Goal: Obtain resource: Obtain resource

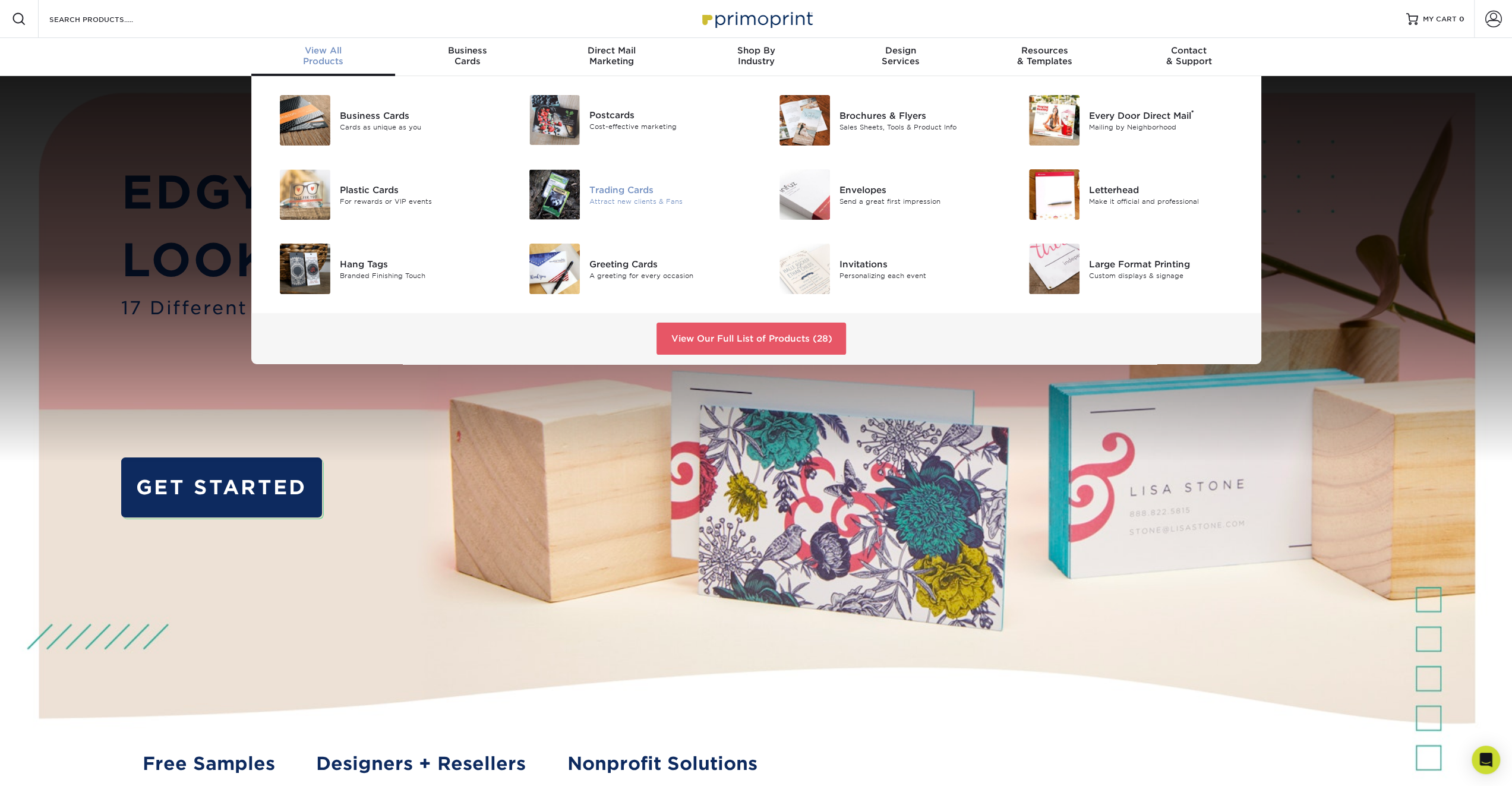
click at [630, 189] on div "Trading Cards" at bounding box center [668, 189] width 158 height 13
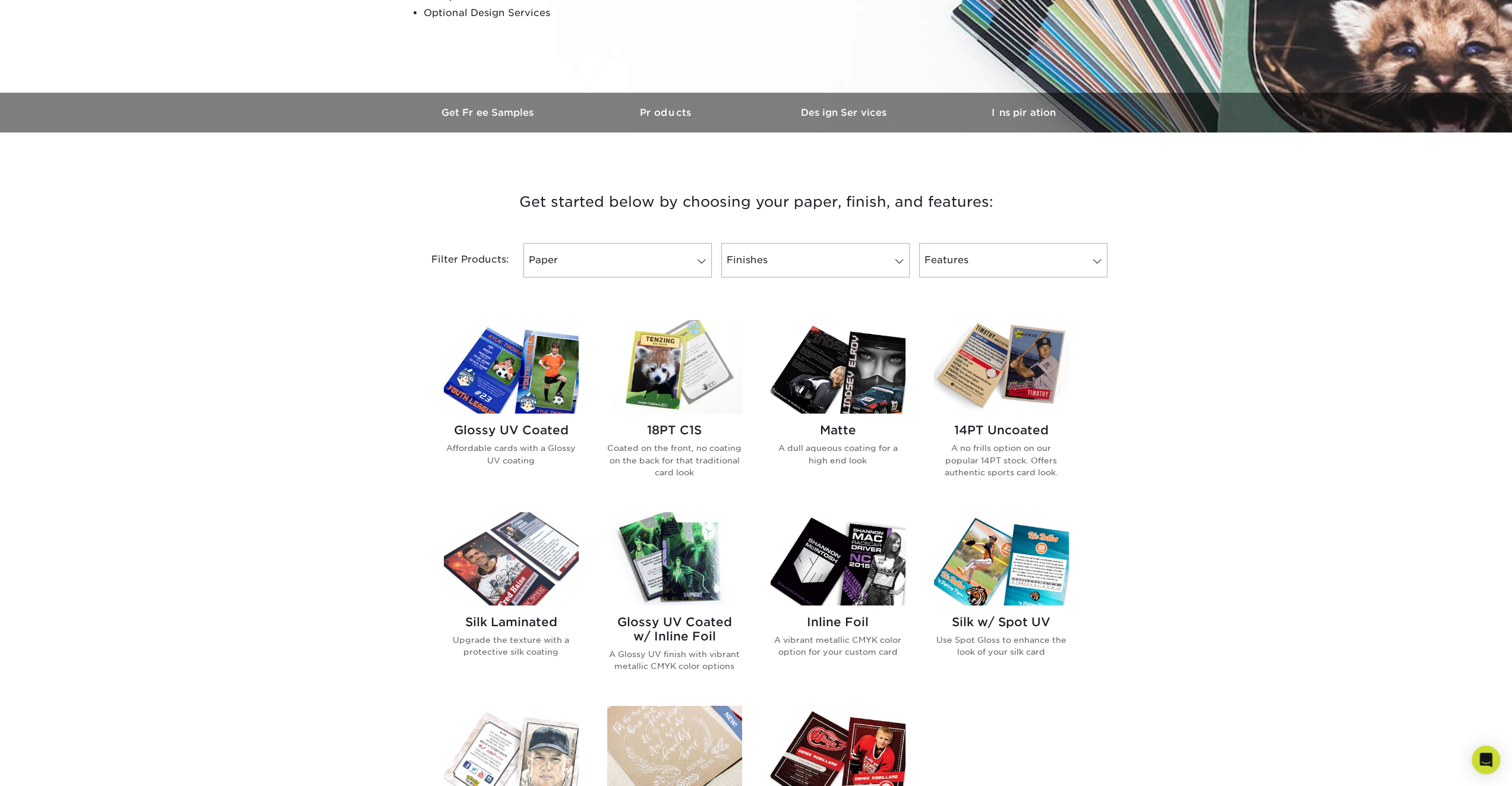
scroll to position [416, 0]
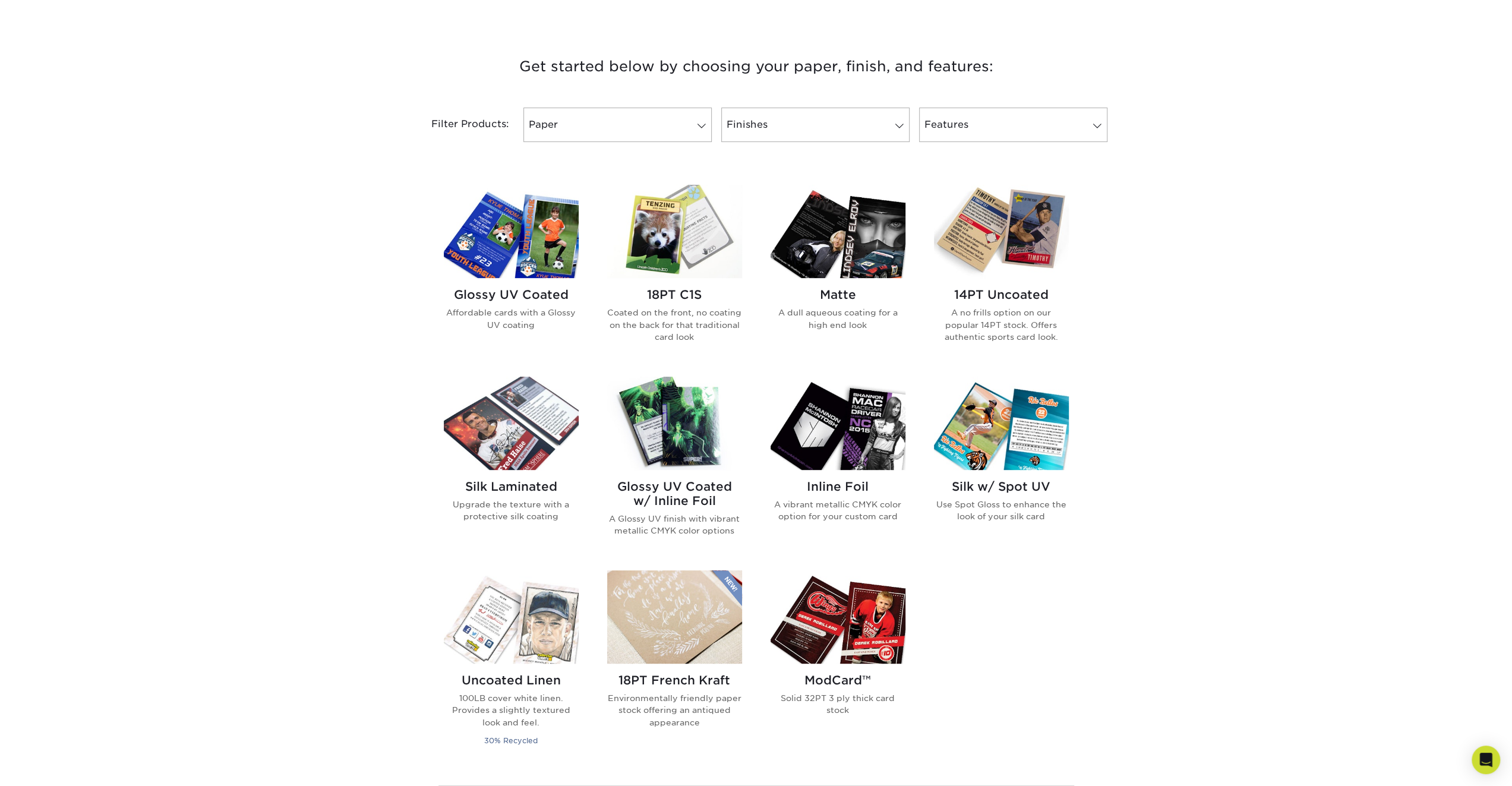
click at [701, 483] on h2 "Glossy UV Coated w/ Inline Foil" at bounding box center [675, 494] width 135 height 28
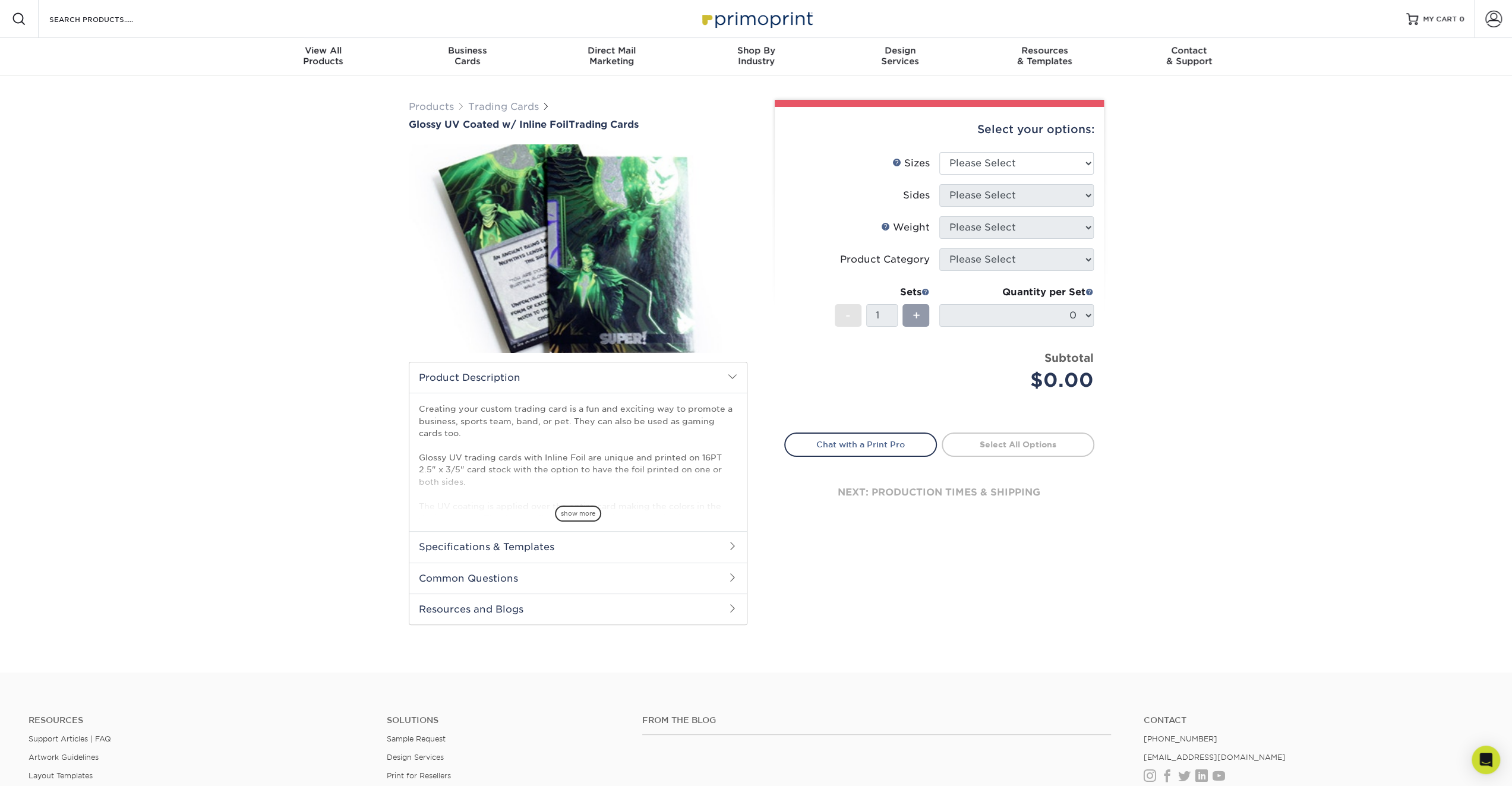
click at [224, 440] on div "Products Trading Cards Glossy UV Coated w/ Inline Foil Trading Cards /" at bounding box center [756, 374] width 1512 height 596
click at [581, 518] on span "show more" at bounding box center [578, 513] width 46 height 16
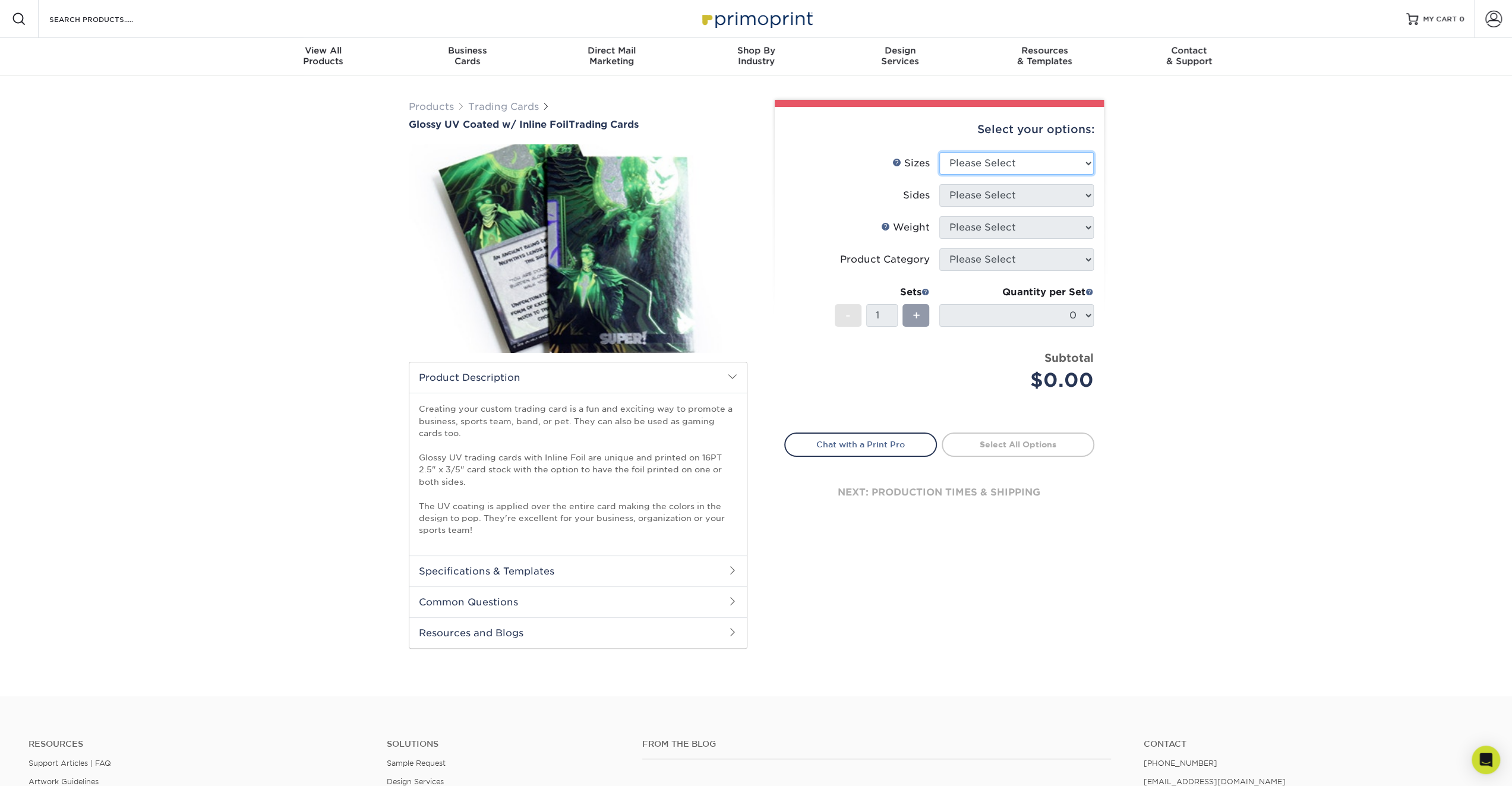
click at [1037, 156] on select "Please Select 2.5" x 3.5"" at bounding box center [1016, 163] width 154 height 23
drag, startPoint x: 1037, startPoint y: 156, endPoint x: 1015, endPoint y: 179, distance: 31.8
click at [1037, 156] on select "Please Select 2.5" x 3.5"" at bounding box center [1016, 163] width 154 height 23
click at [1021, 163] on select "Please Select 2.5" x 3.5"" at bounding box center [1016, 163] width 154 height 23
select select "2.50x3.50"
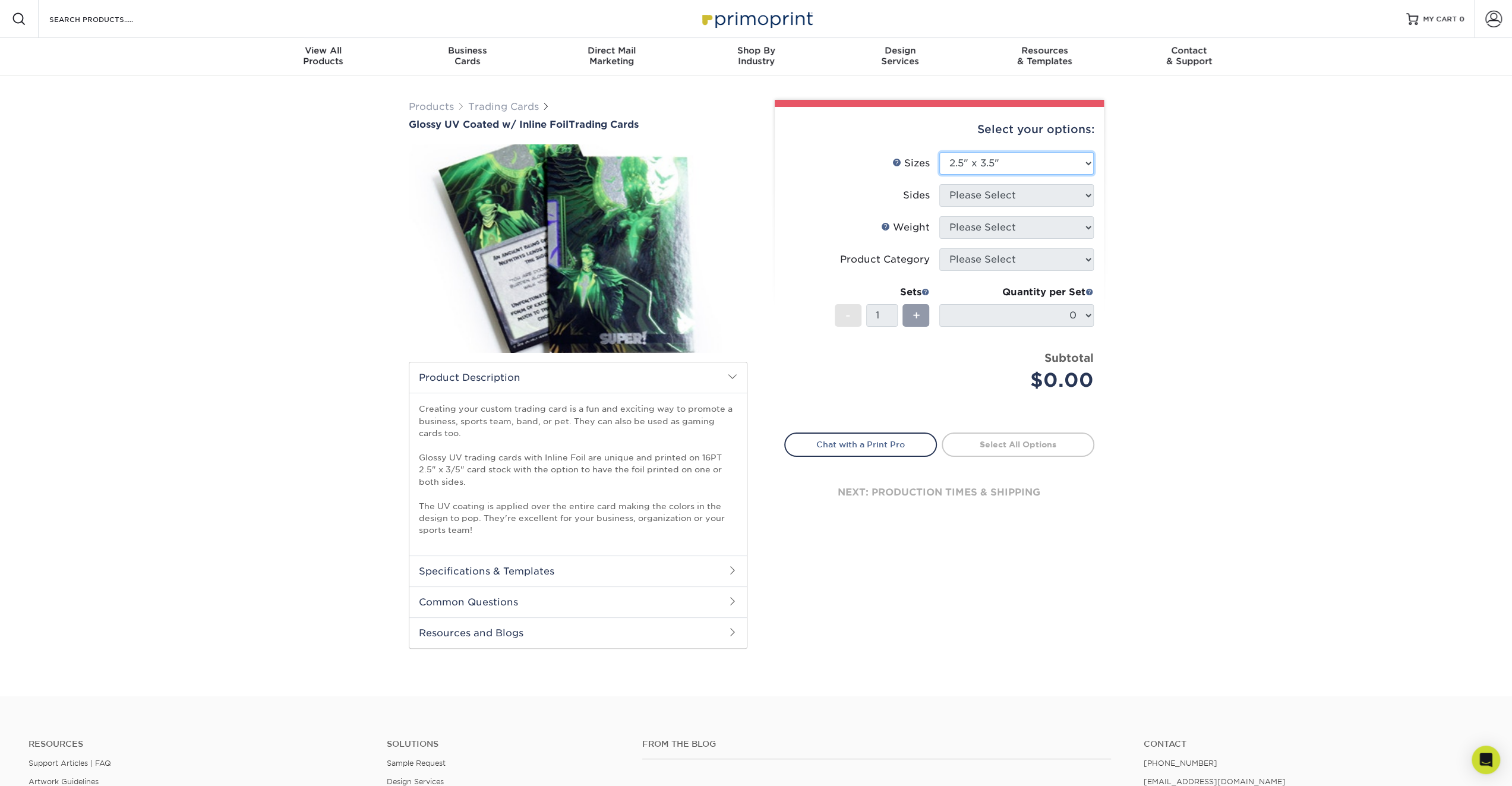
click at [939, 152] on select "Please Select 2.5" x 3.5"" at bounding box center [1016, 163] width 154 height 23
click at [1007, 195] on select "Please Select Print Both Sides - Foil Back Only Print Both Sides - Foil Both Si…" at bounding box center [1016, 195] width 154 height 23
select select "e9e9dfb3-fba1-4d60-972c-fd9ca5904d33"
click at [939, 184] on select "Please Select Print Both Sides - Foil Back Only Print Both Sides - Foil Both Si…" at bounding box center [1016, 195] width 154 height 23
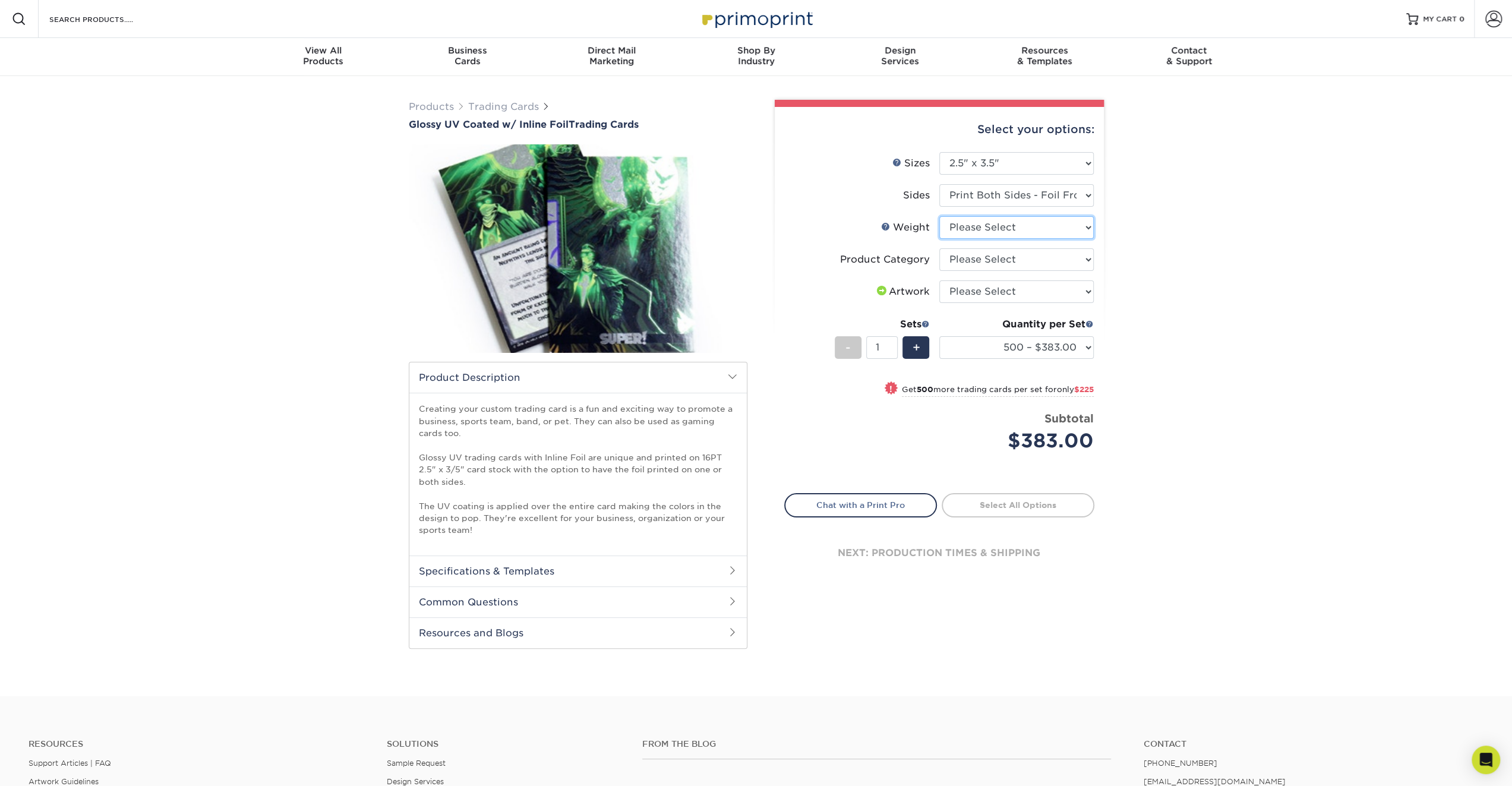
click at [1024, 230] on select "Please Select 16PT" at bounding box center [1016, 227] width 154 height 23
select select "16PT"
click at [939, 216] on select "Please Select 16PT" at bounding box center [1016, 227] width 154 height 23
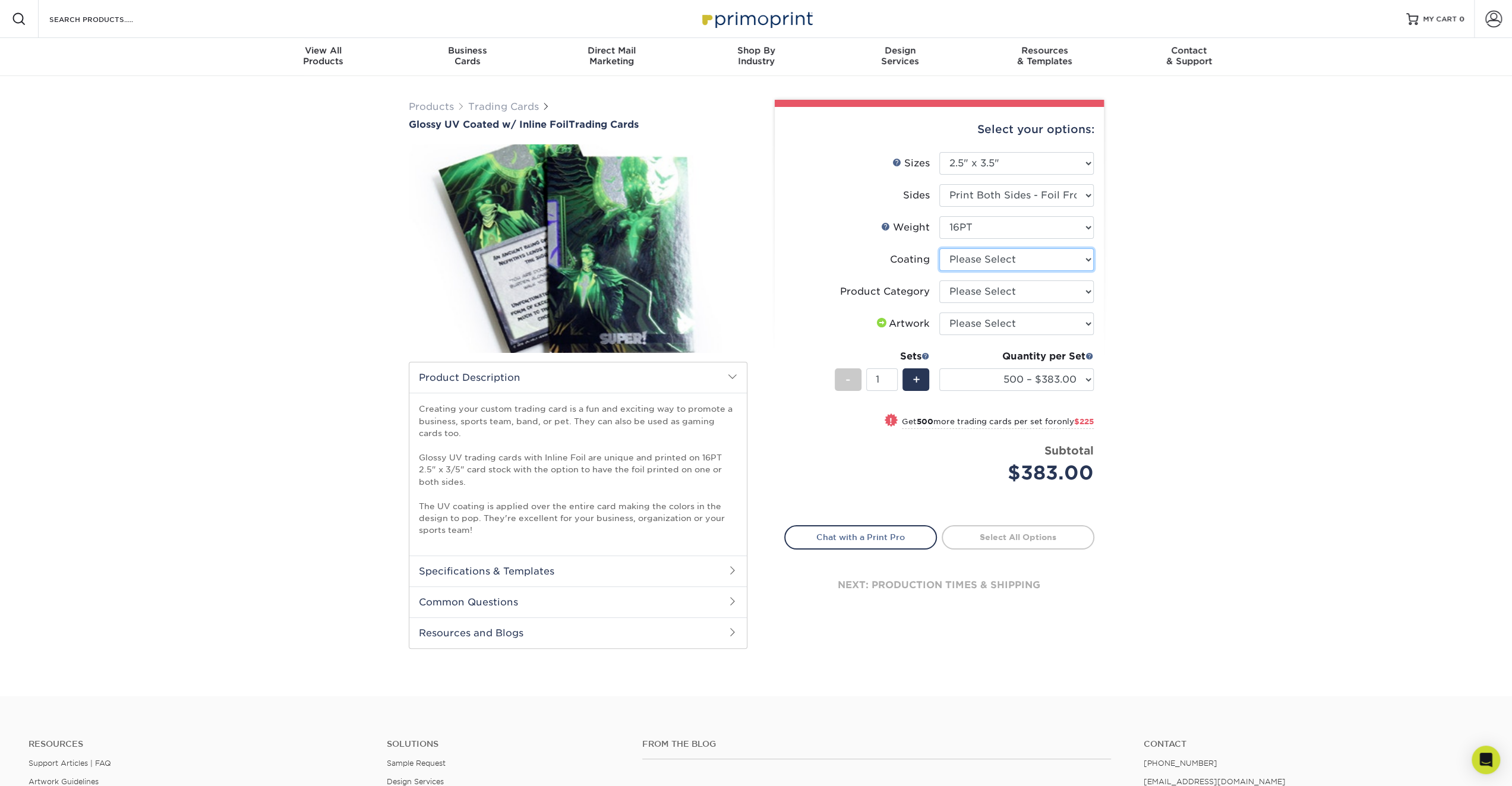
click at [1024, 260] on select at bounding box center [1016, 260] width 154 height 23
select select "ae367451-b2b8-45df-a344-0f05b6a12993"
click at [939, 248] on select at bounding box center [1016, 260] width 154 height 23
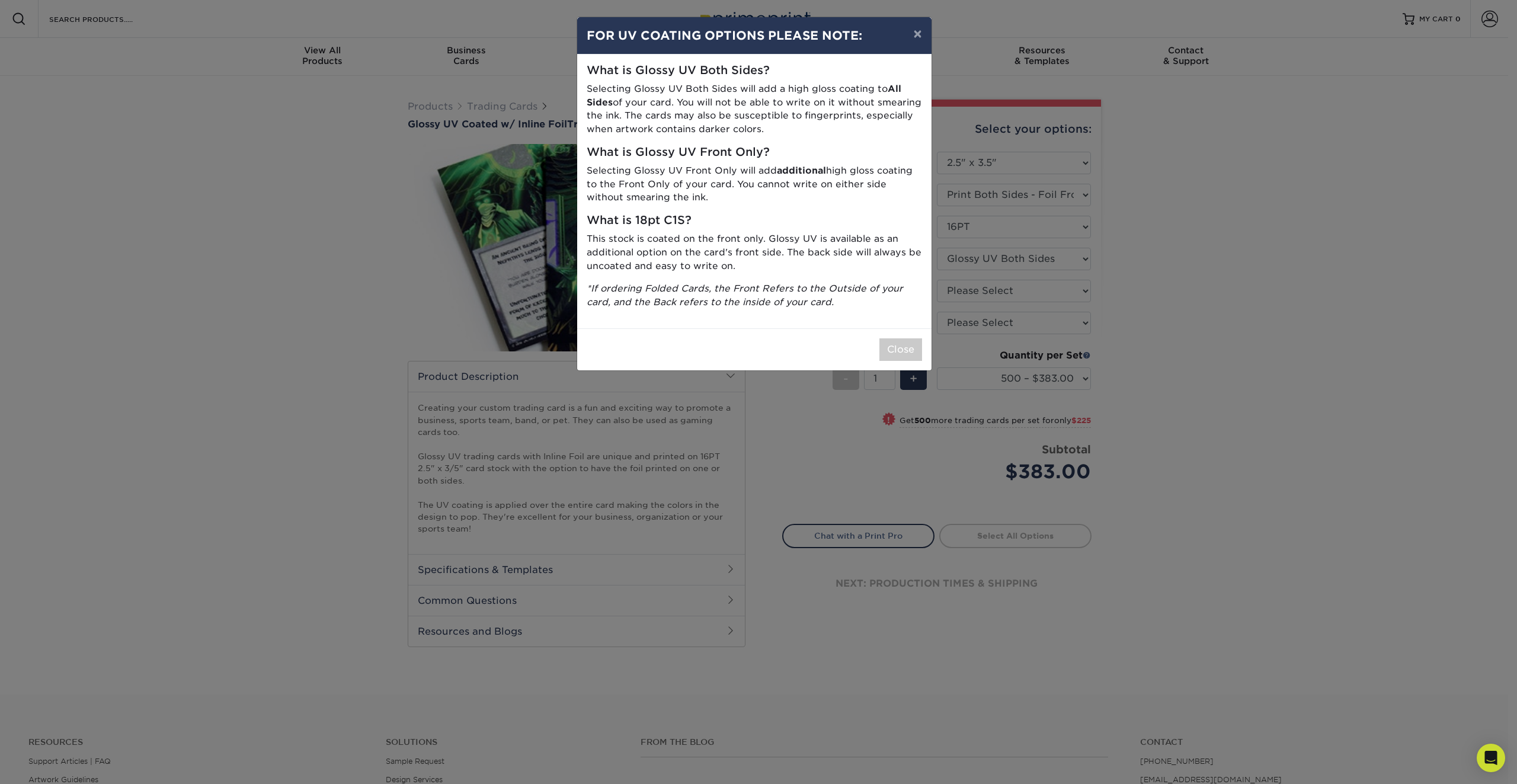
click at [1381, 282] on div "× FOR UV COATING OPTIONS PLEASE NOTE: What is Glossy UV Both Sides? Selecting G…" at bounding box center [758, 392] width 1517 height 784
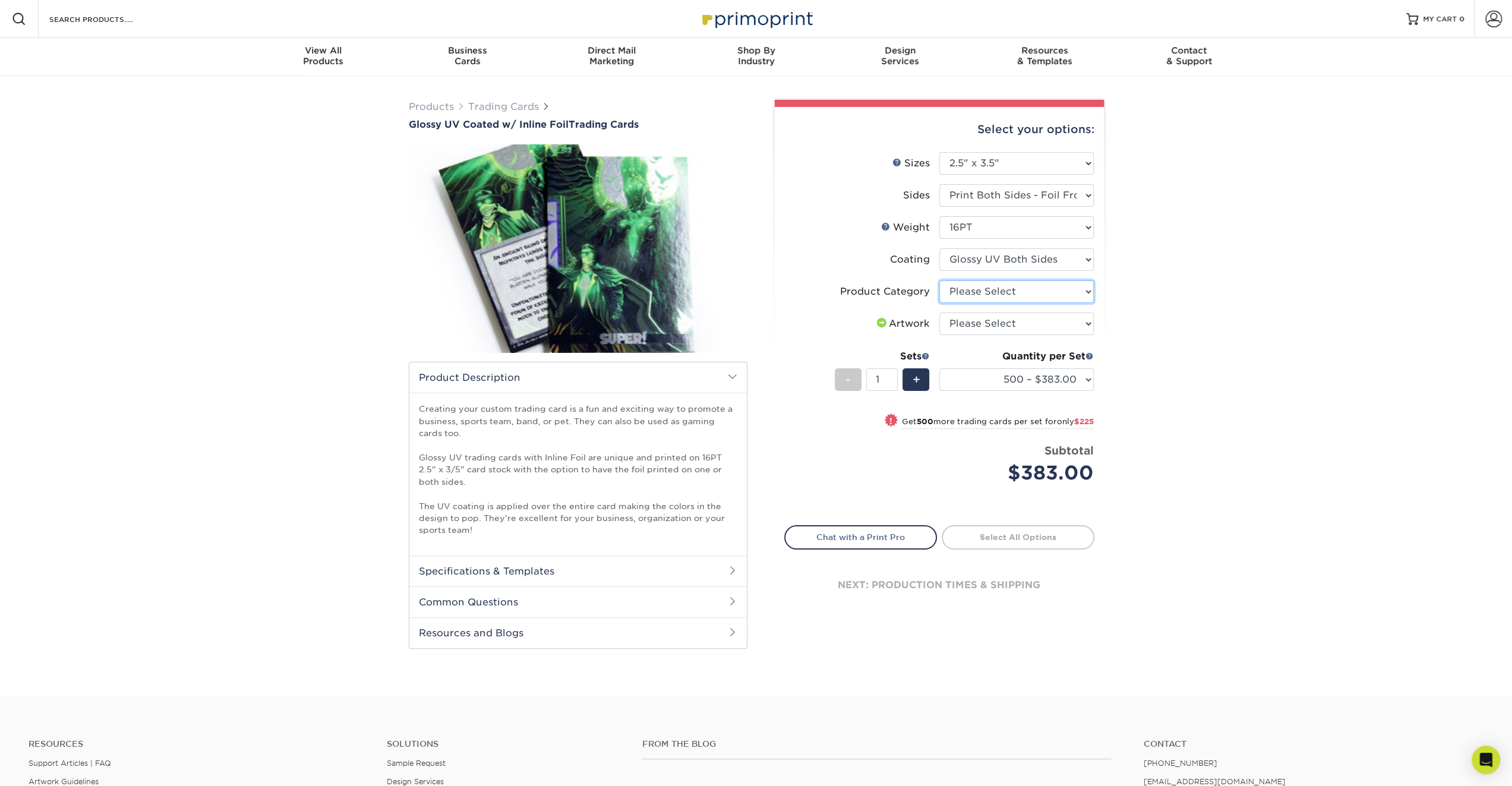
click at [1008, 294] on select "Please Select Trading Cards" at bounding box center [1016, 292] width 154 height 23
select select "c2f9bce9-36c2-409d-b101-c29d9d031e18"
click at [939, 281] on select "Please Select Trading Cards" at bounding box center [1016, 292] width 154 height 23
click at [1033, 323] on select "Please Select I will upload files I need a design - $100" at bounding box center [1016, 324] width 154 height 23
select select "upload"
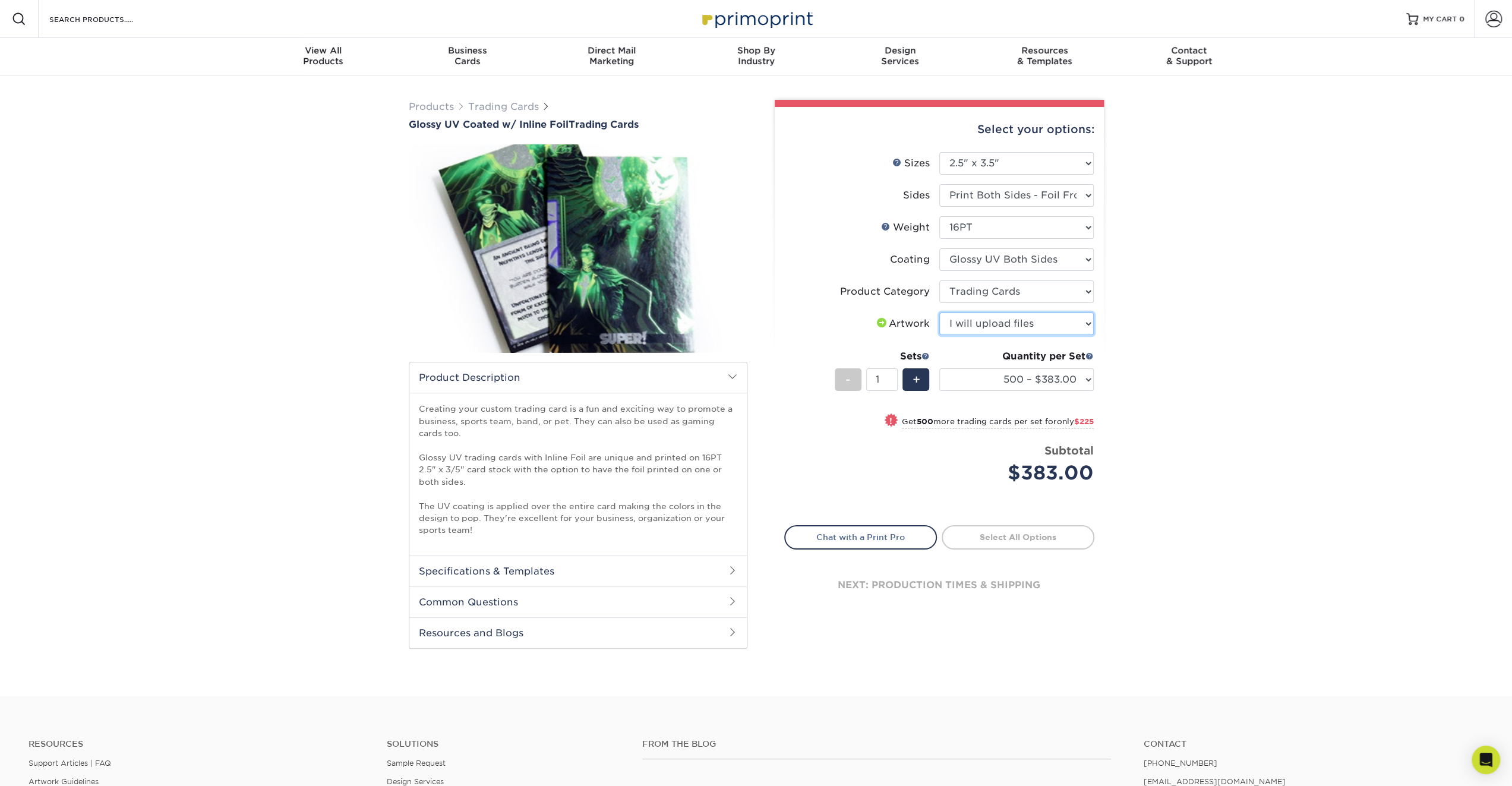
click at [939, 313] on select "Please Select I will upload files I need a design - $100" at bounding box center [1016, 324] width 154 height 23
click at [1164, 341] on div "Products Trading Cards Glossy UV Coated w/ Inline Foil Trading Cards /" at bounding box center [756, 386] width 1512 height 620
click at [1086, 384] on select "500 – $383.00 1000 – $608.00 2500 – $883.00 5000 – $1252.00" at bounding box center [1016, 379] width 154 height 23
click at [1081, 377] on select "500 – $383.00 1000 – $608.00 2500 – $883.00 5000 – $1252.00" at bounding box center [1016, 379] width 154 height 23
click at [1319, 363] on div "Products Trading Cards Glossy UV Coated w/ Inline Foil Trading Cards /" at bounding box center [756, 386] width 1512 height 620
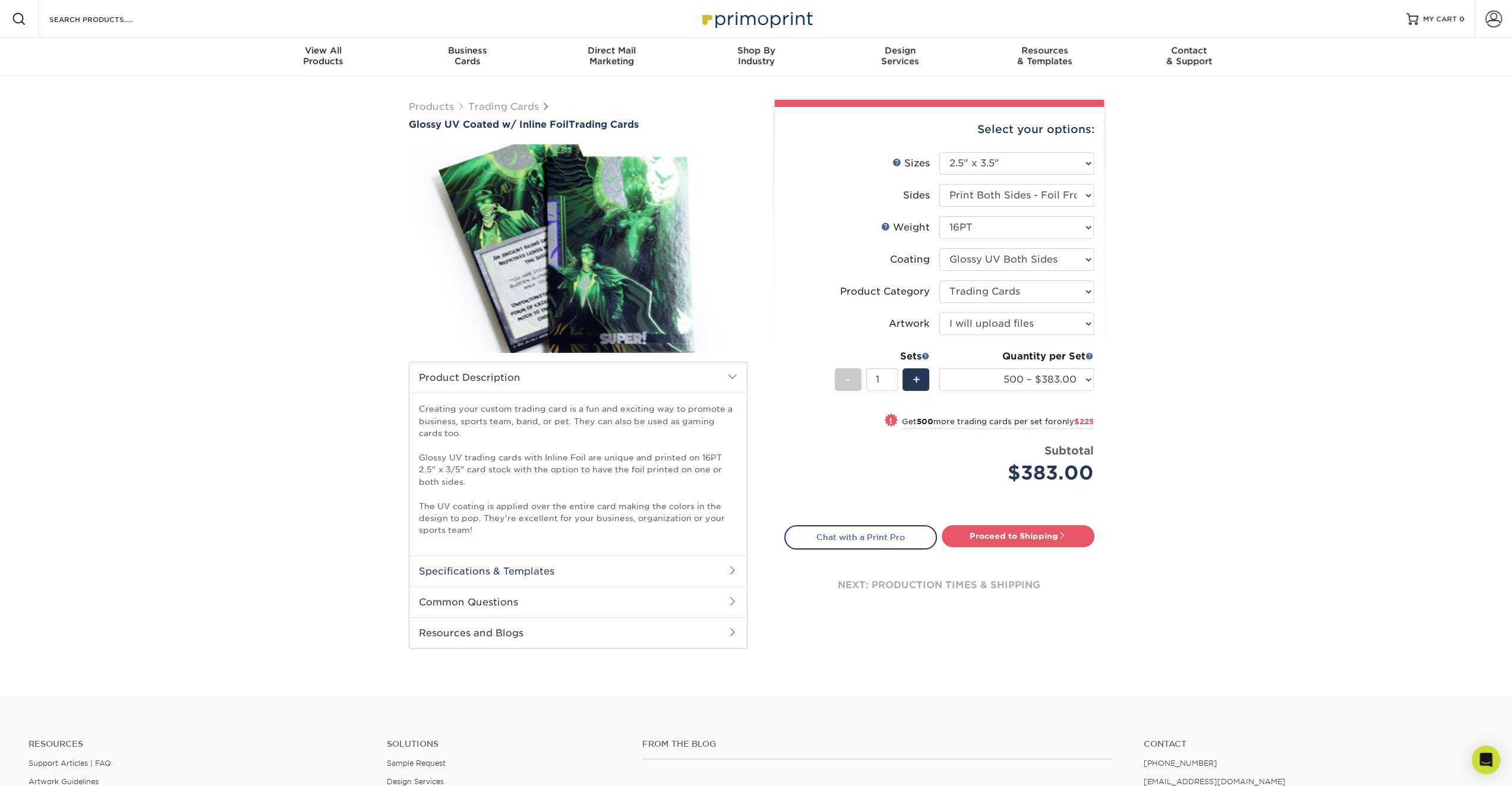
click at [1319, 363] on div "Products Trading Cards Glossy UV Coated w/ Inline Foil Trading Cards /" at bounding box center [756, 386] width 1512 height 620
click at [636, 578] on h2 "Specifications & Templates" at bounding box center [578, 571] width 337 height 31
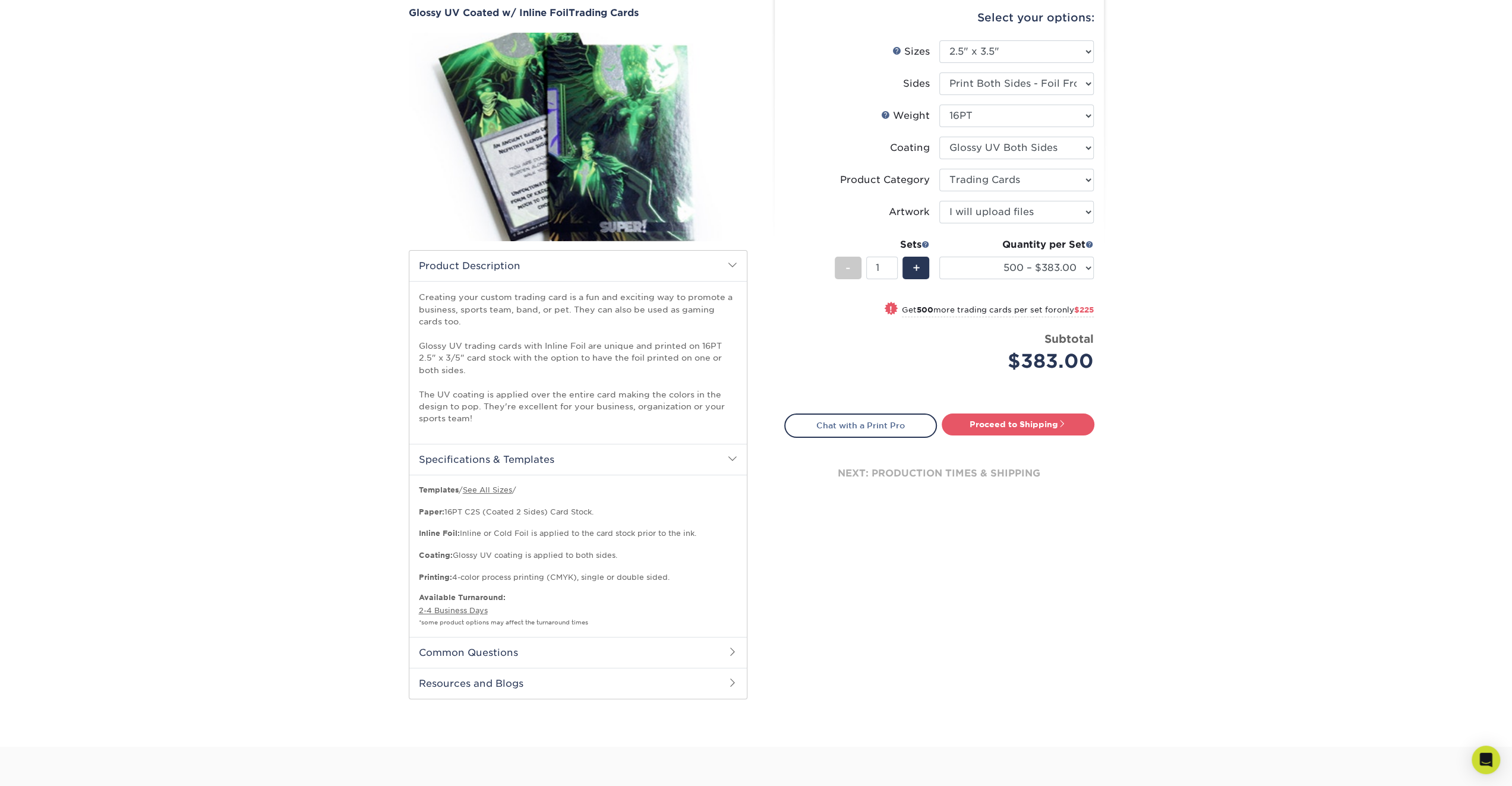
scroll to position [238, 0]
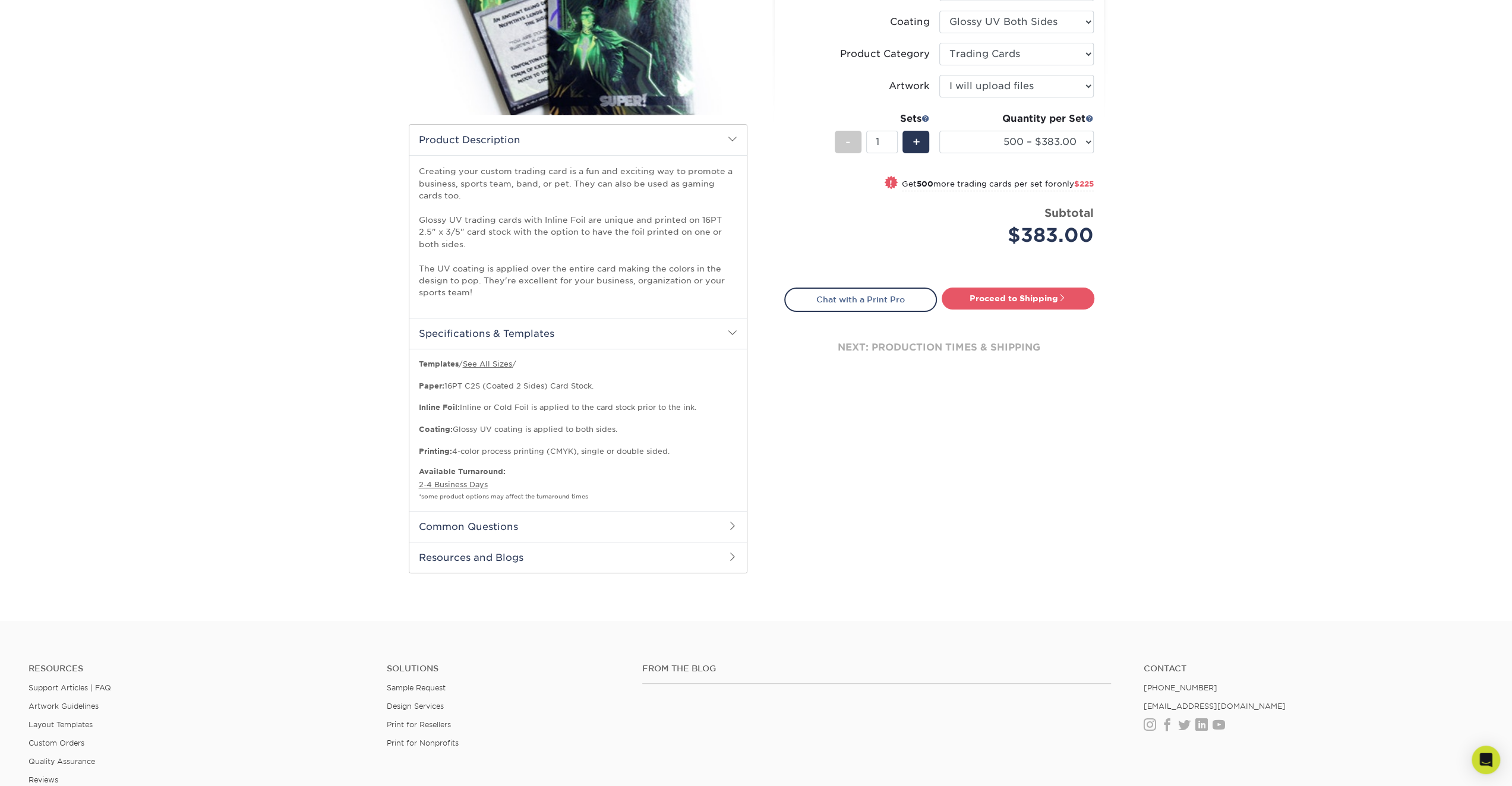
click at [638, 528] on h2 "Common Questions" at bounding box center [578, 526] width 337 height 31
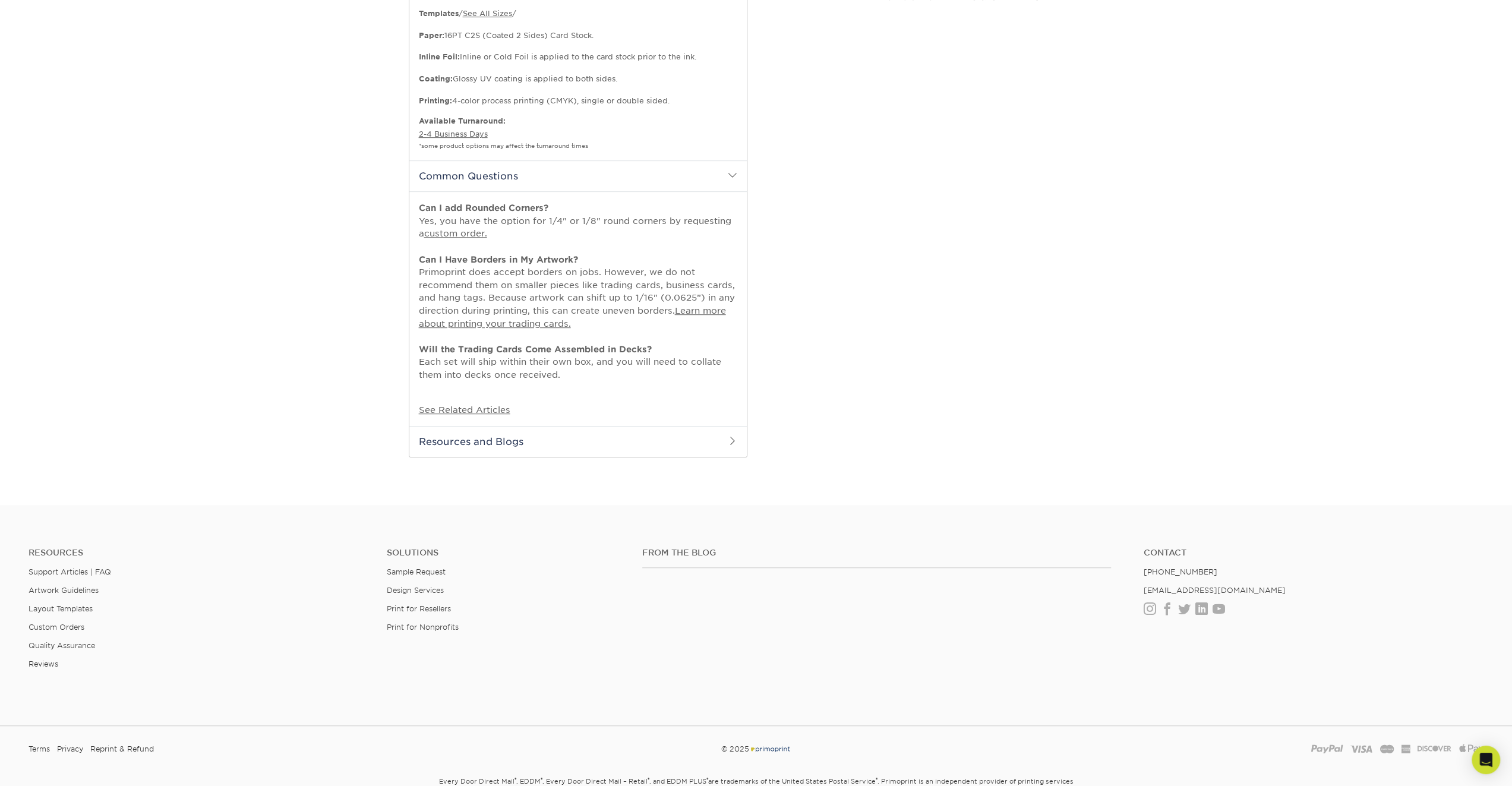
scroll to position [594, 0]
click at [670, 442] on h2 "Resources and Blogs" at bounding box center [578, 436] width 337 height 31
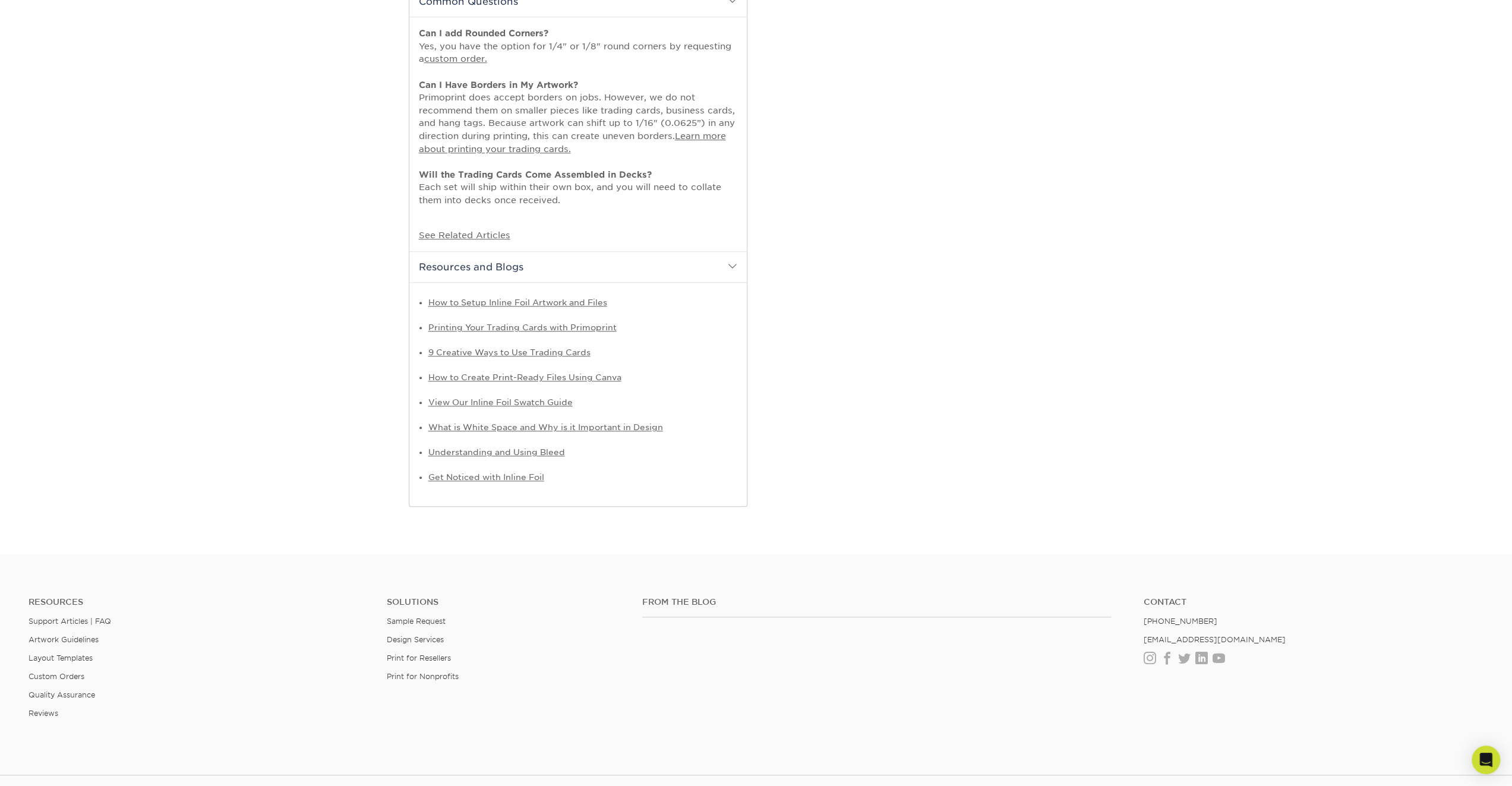
scroll to position [877, 0]
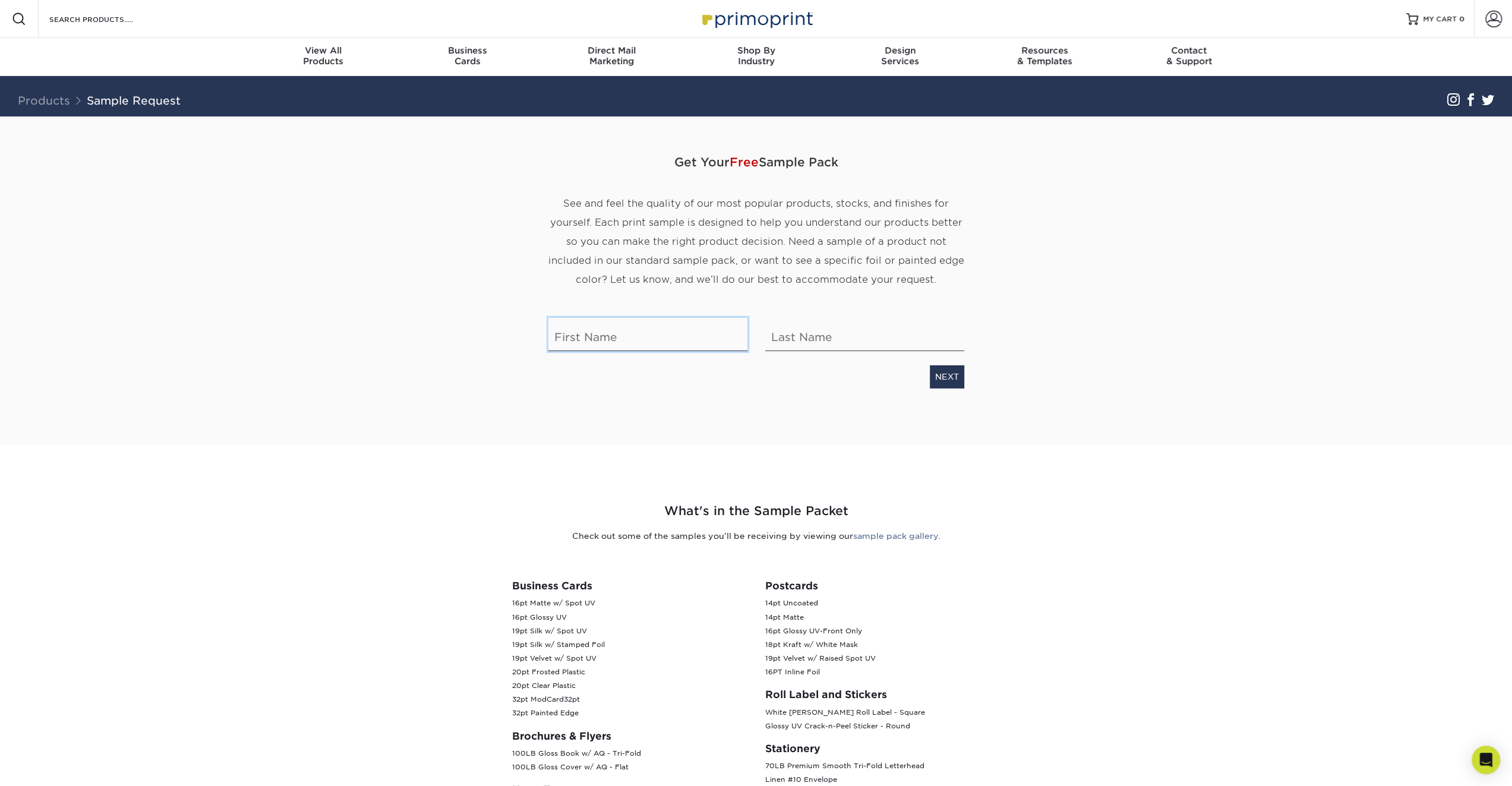
click at [644, 338] on input "text" at bounding box center [648, 334] width 199 height 33
type input "Kokula"
type input "Pathmanathar"
click at [955, 392] on div "Get Your Free Sample Pack See and feel the quality of our most popular products…" at bounding box center [756, 266] width 416 height 300
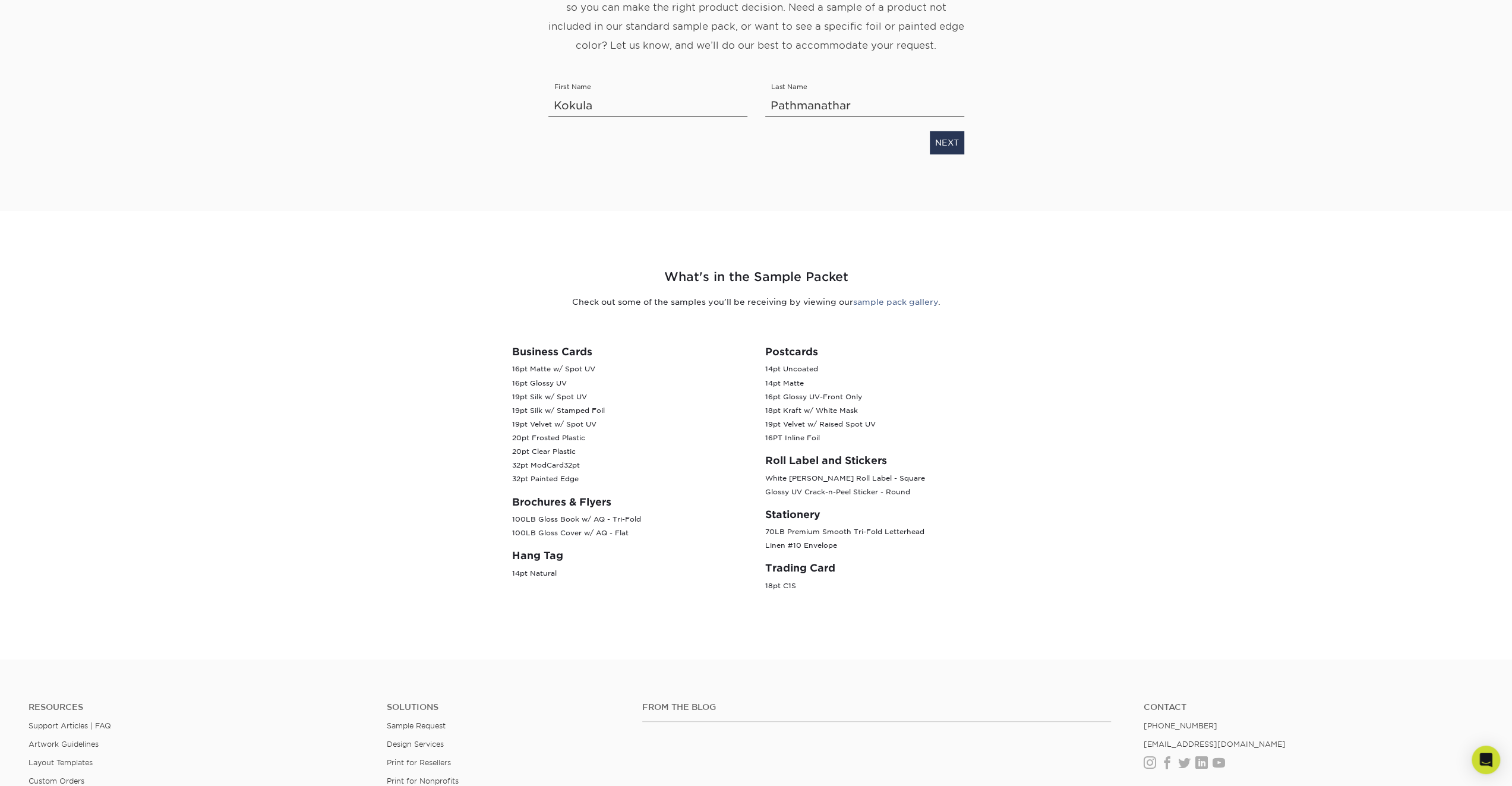
scroll to position [238, 0]
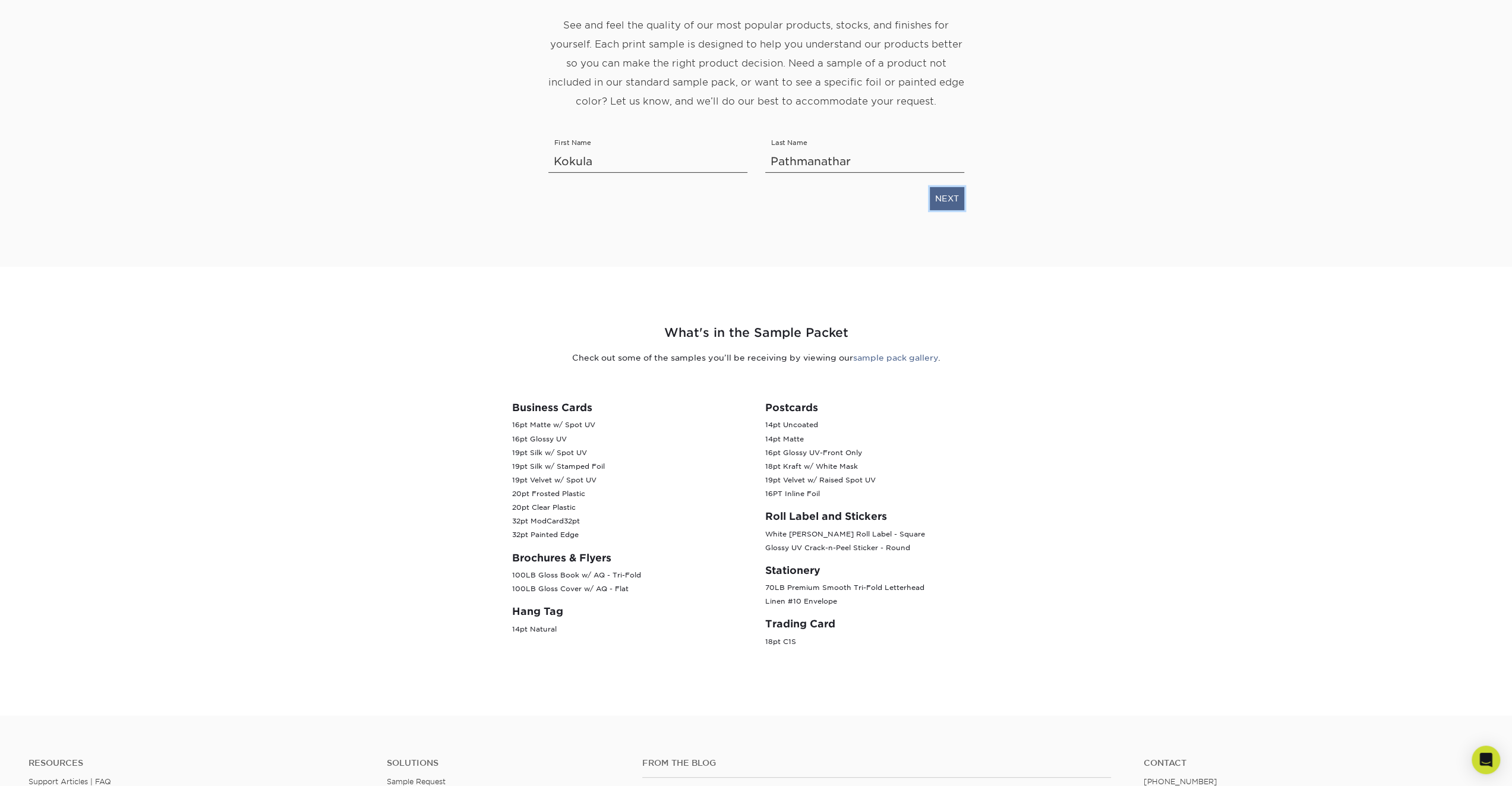
click at [948, 197] on link "NEXT" at bounding box center [947, 198] width 35 height 23
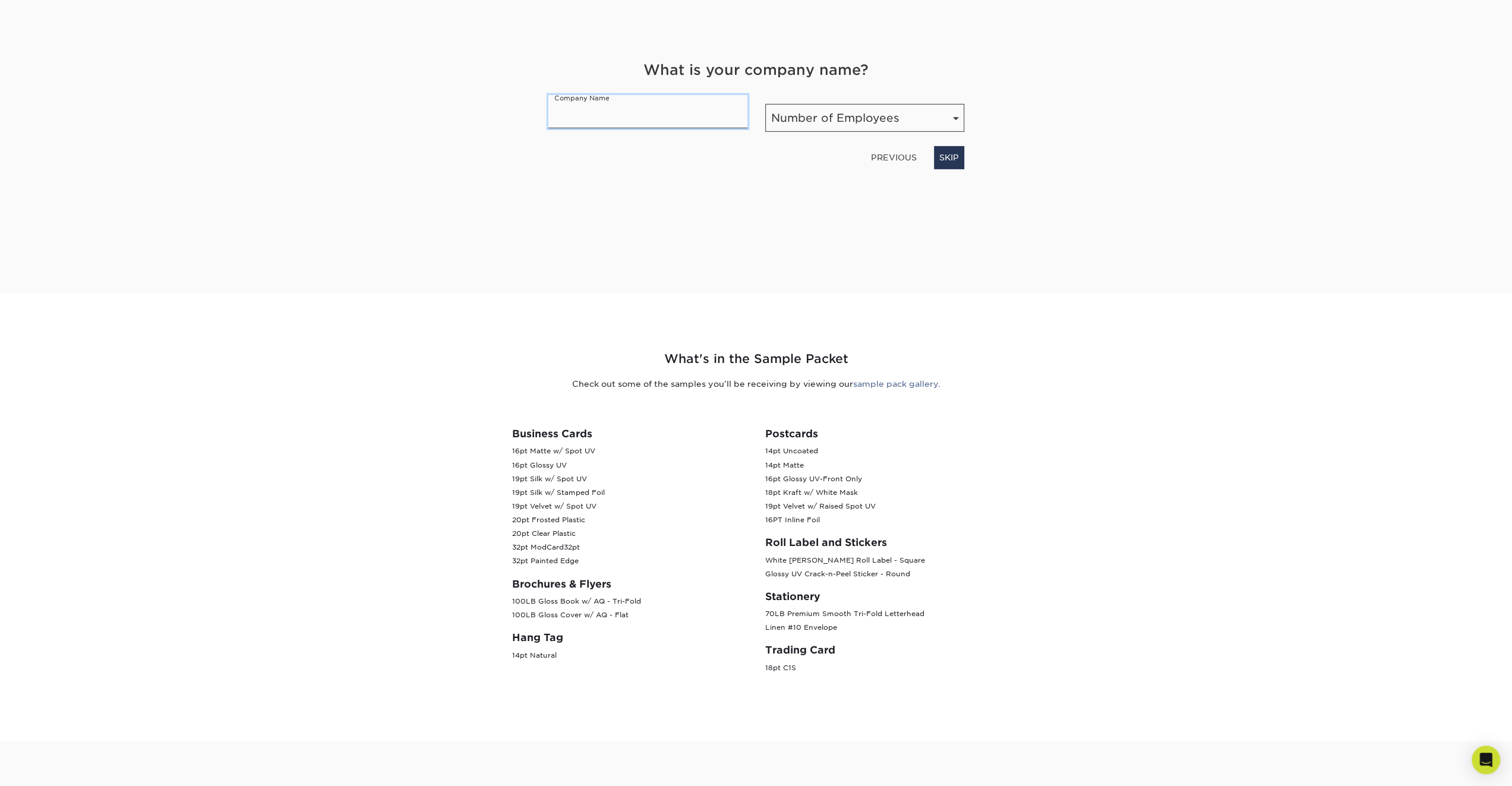
scroll to position [67, 0]
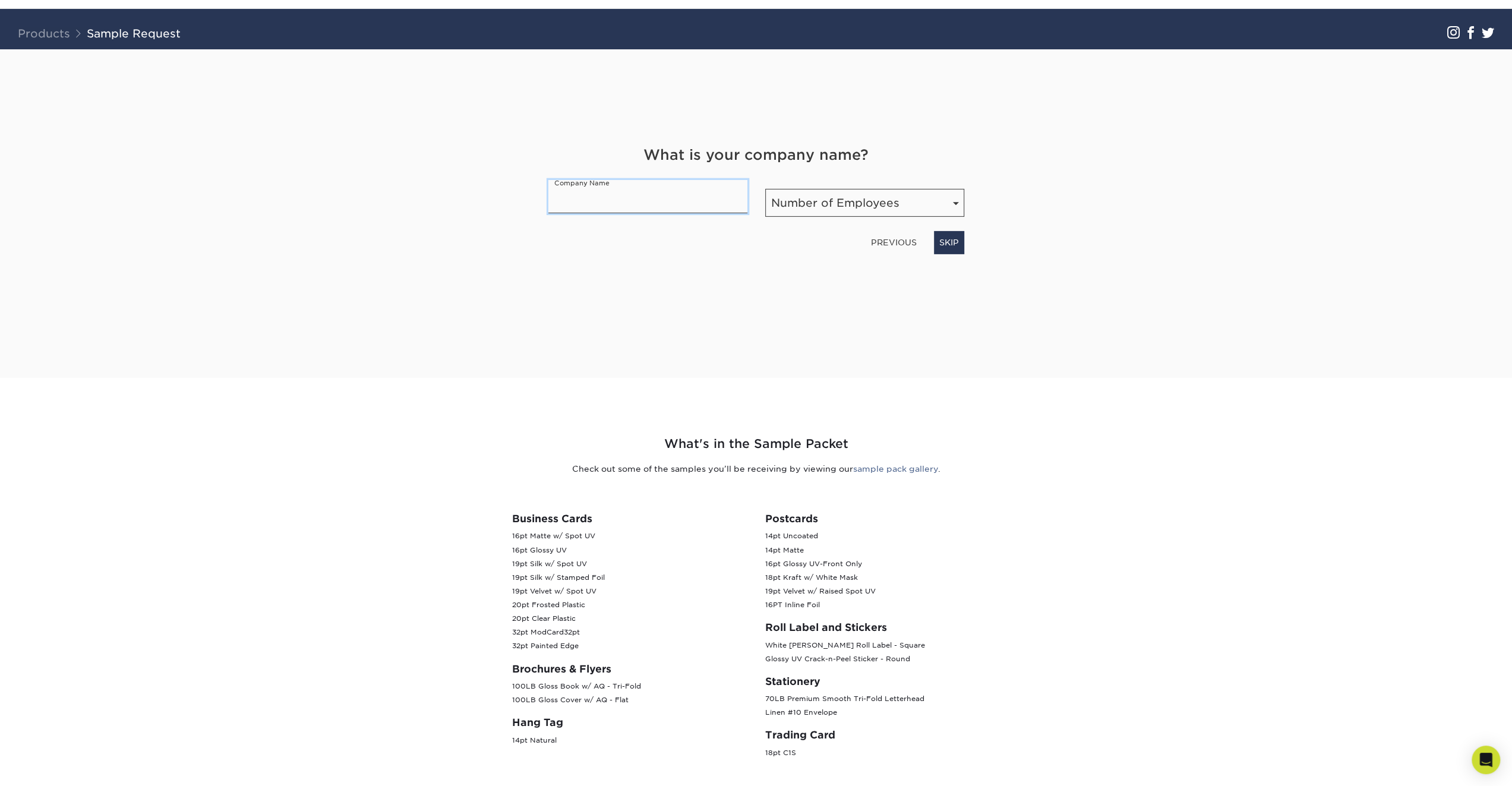
click at [645, 205] on input "text" at bounding box center [648, 196] width 199 height 33
click at [811, 206] on select "Number of Employees Self-employed 1-10 employees 11-50 employees 51-200 employe…" at bounding box center [864, 203] width 199 height 28
select select "1-10"
click at [765, 189] on select "Number of Employees Self-employed 1-10 employees 11-50 employees 51-200 employe…" at bounding box center [864, 203] width 199 height 28
click at [602, 192] on input "text" at bounding box center [648, 196] width 199 height 33
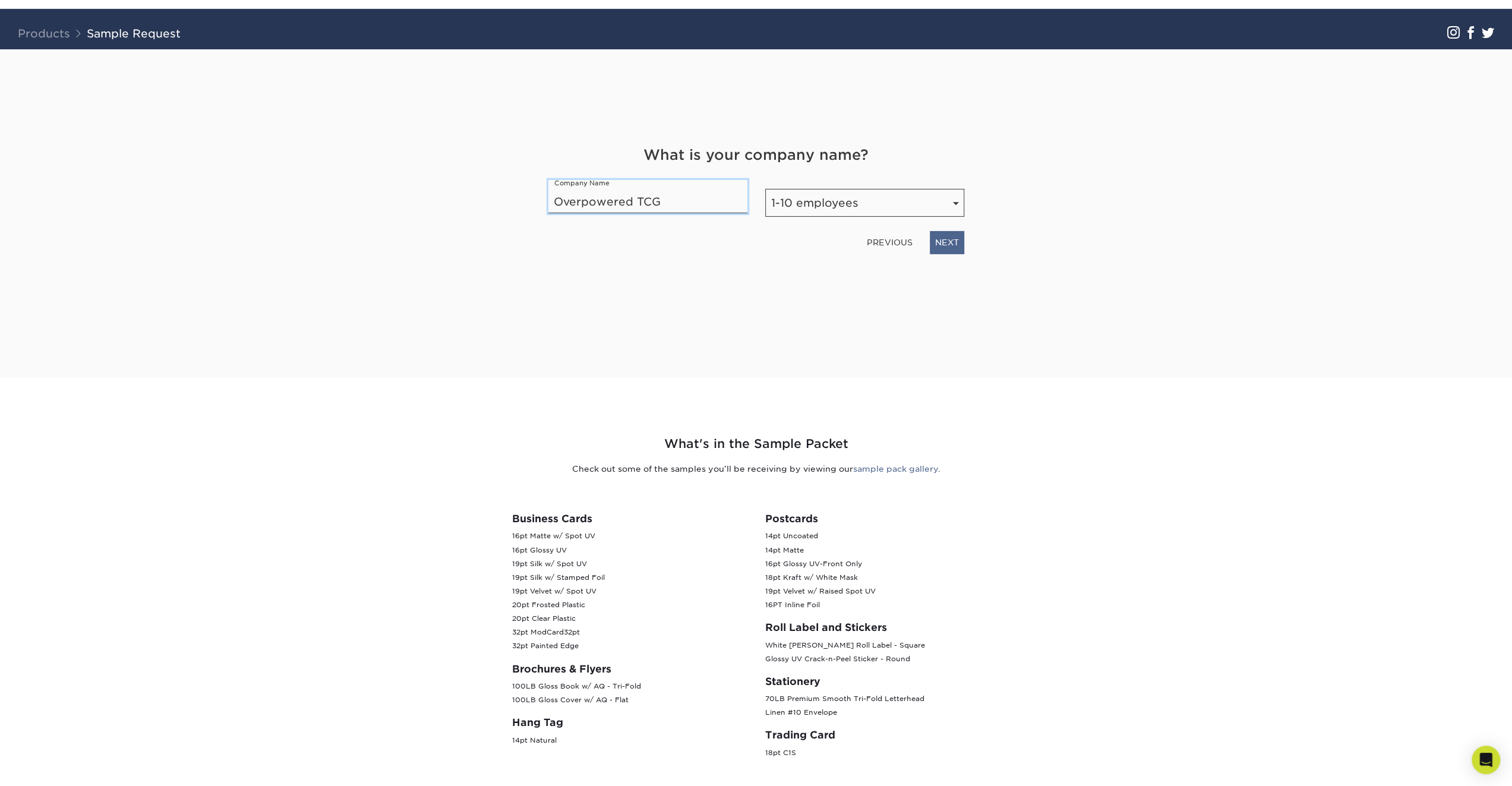
type input "Overpowered TCG"
click at [942, 239] on link "NEXT" at bounding box center [947, 242] width 35 height 23
click at [811, 206] on select "Select Occupation Agency Automotive Blogger Cleaning Services Construction Educ…" at bounding box center [756, 203] width 416 height 28
select select "Entrepreneur"
click at [548, 189] on select "Select Occupation Agency Automotive Blogger Cleaning Services Construction Educ…" at bounding box center [756, 203] width 416 height 28
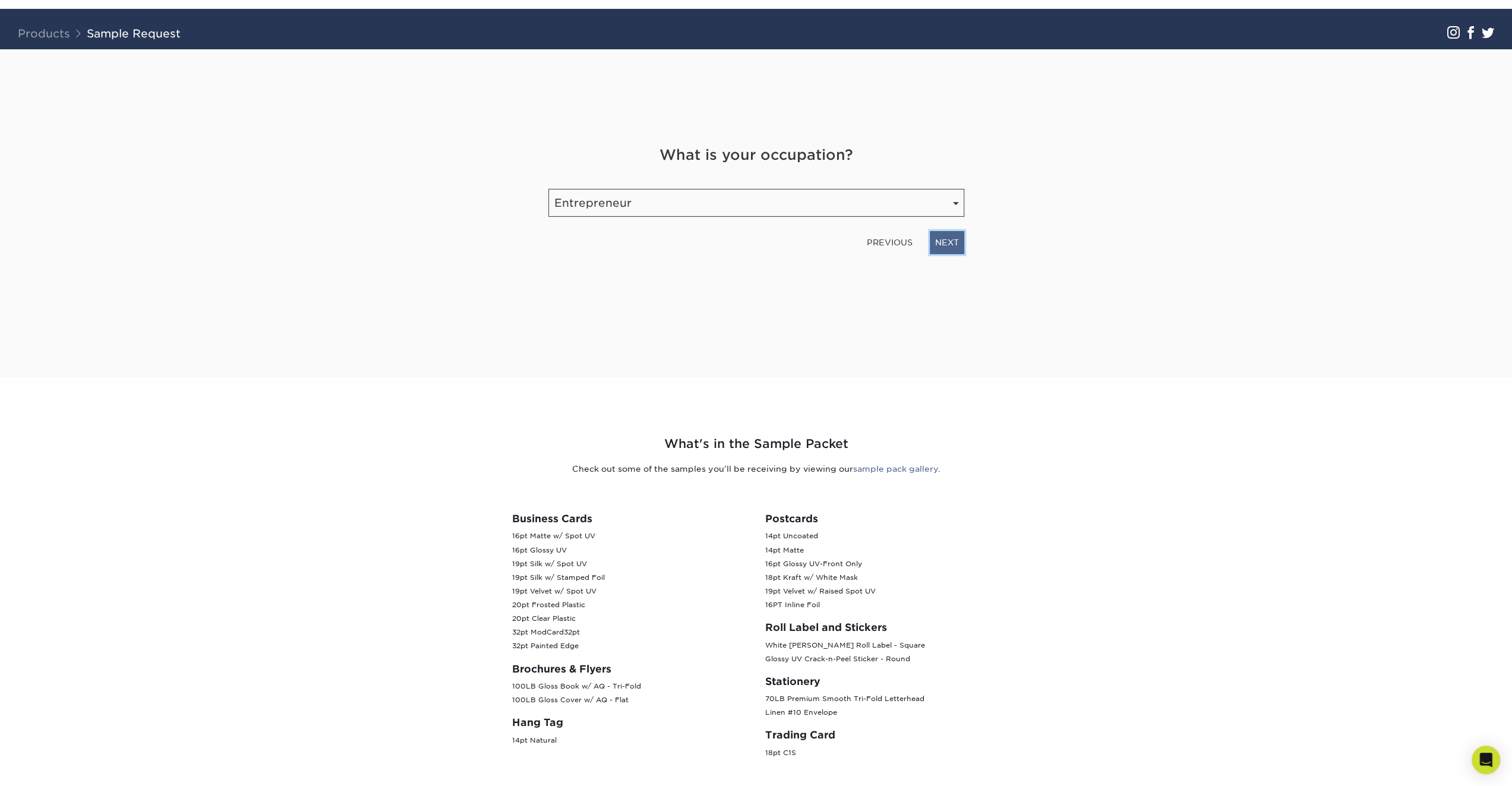
click at [953, 235] on link "NEXT" at bounding box center [947, 242] width 35 height 23
type input "kokulamenon@gmail.com"
type input "6475507293"
click at [730, 266] on div "Get Your Free Sample Pack See and feel the quality of our most popular products…" at bounding box center [756, 200] width 416 height 300
click at [957, 235] on link "NEXT" at bounding box center [947, 240] width 35 height 23
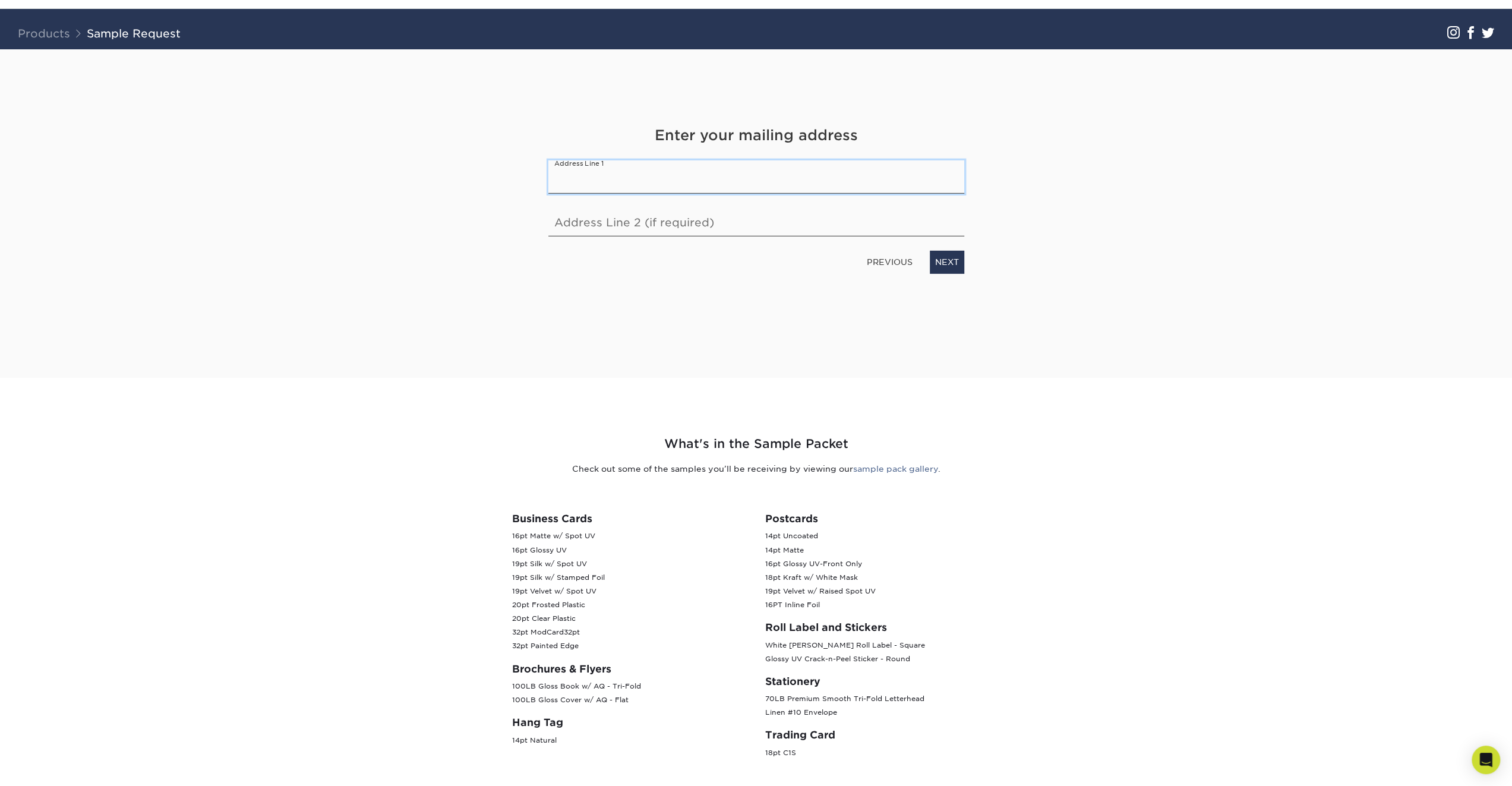
click at [682, 179] on input "text" at bounding box center [756, 177] width 416 height 33
type input "28 Ted Rogers Way #4301"
click at [724, 220] on input "text" at bounding box center [756, 220] width 416 height 33
click at [947, 255] on link "NEXT" at bounding box center [947, 262] width 35 height 23
click at [618, 184] on input "text" at bounding box center [648, 174] width 199 height 33
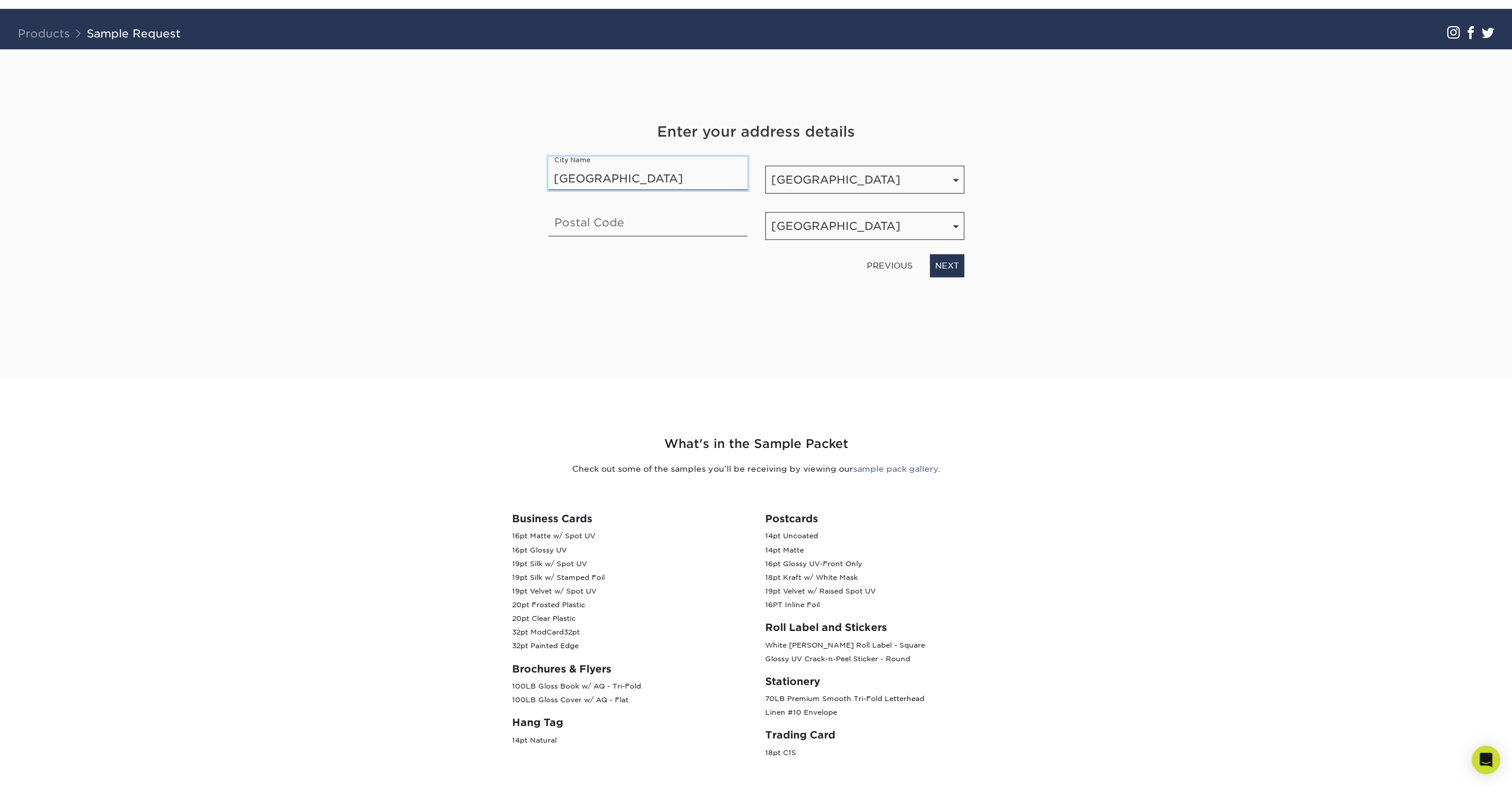
type input "Toronto"
type input "M4Y2J4"
click at [940, 263] on link "NEXT" at bounding box center [947, 265] width 35 height 23
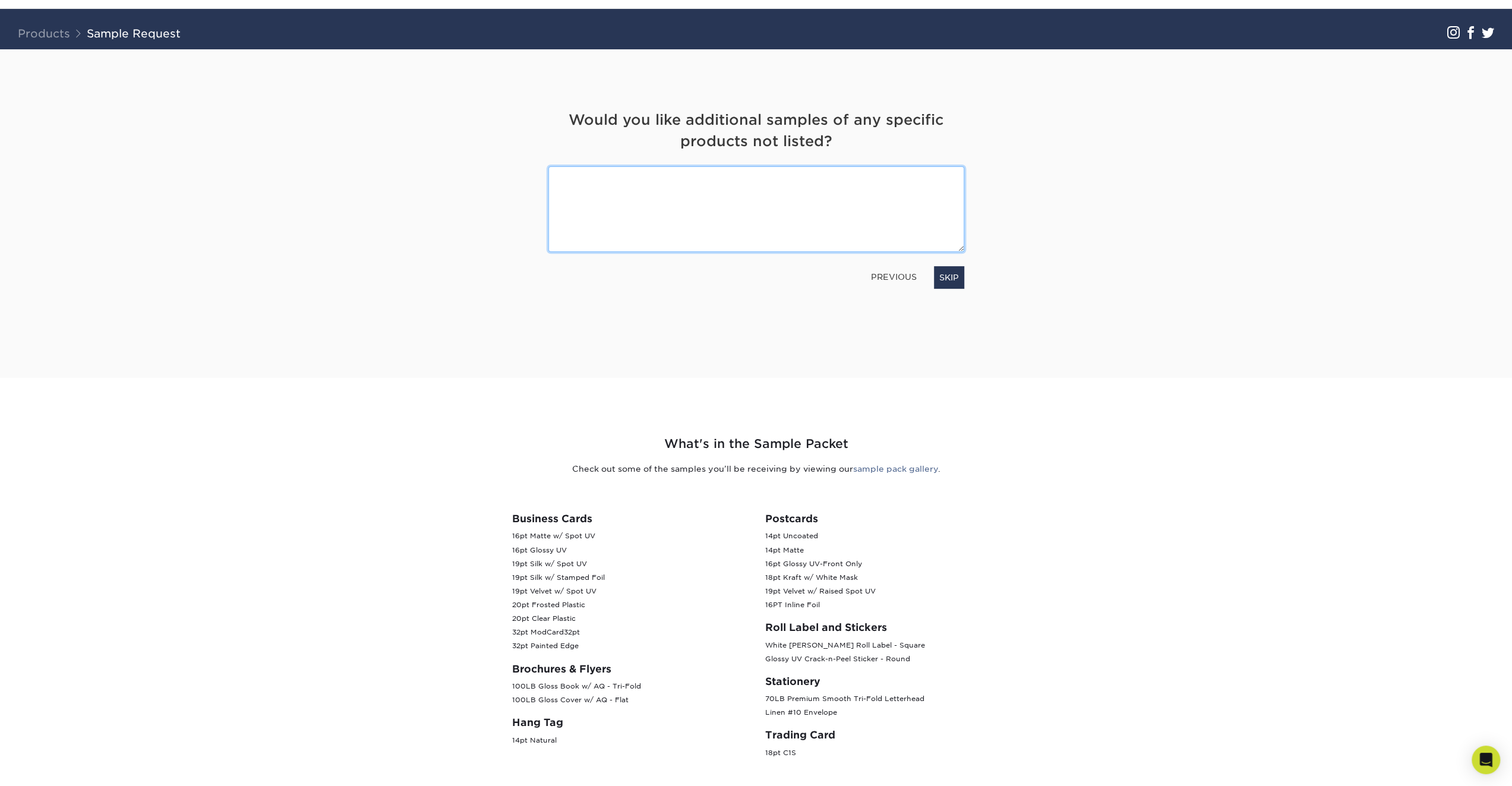
click at [759, 213] on textarea at bounding box center [756, 208] width 416 height 85
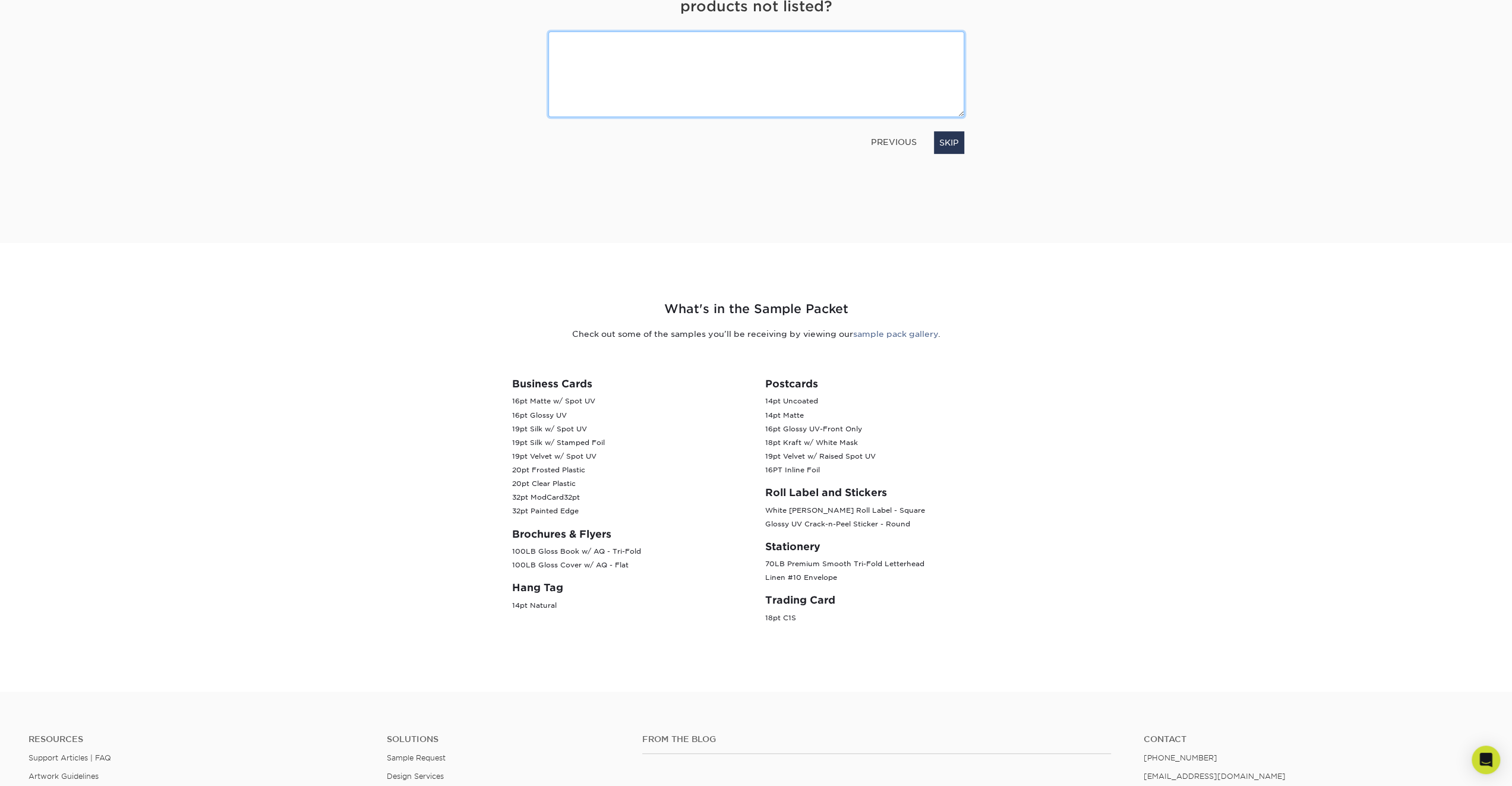
scroll to position [0, 0]
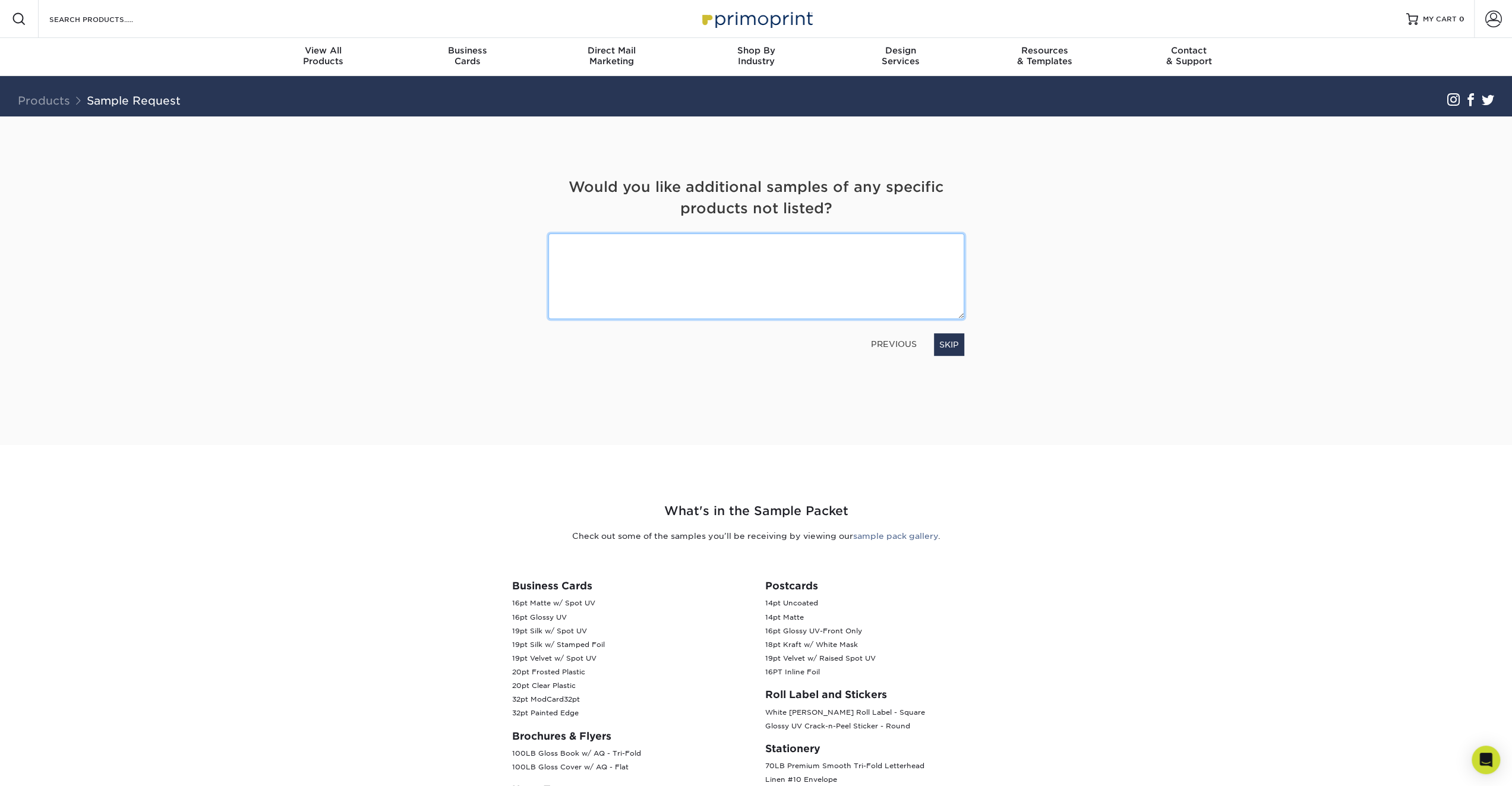
click at [638, 273] on textarea at bounding box center [756, 276] width 416 height 85
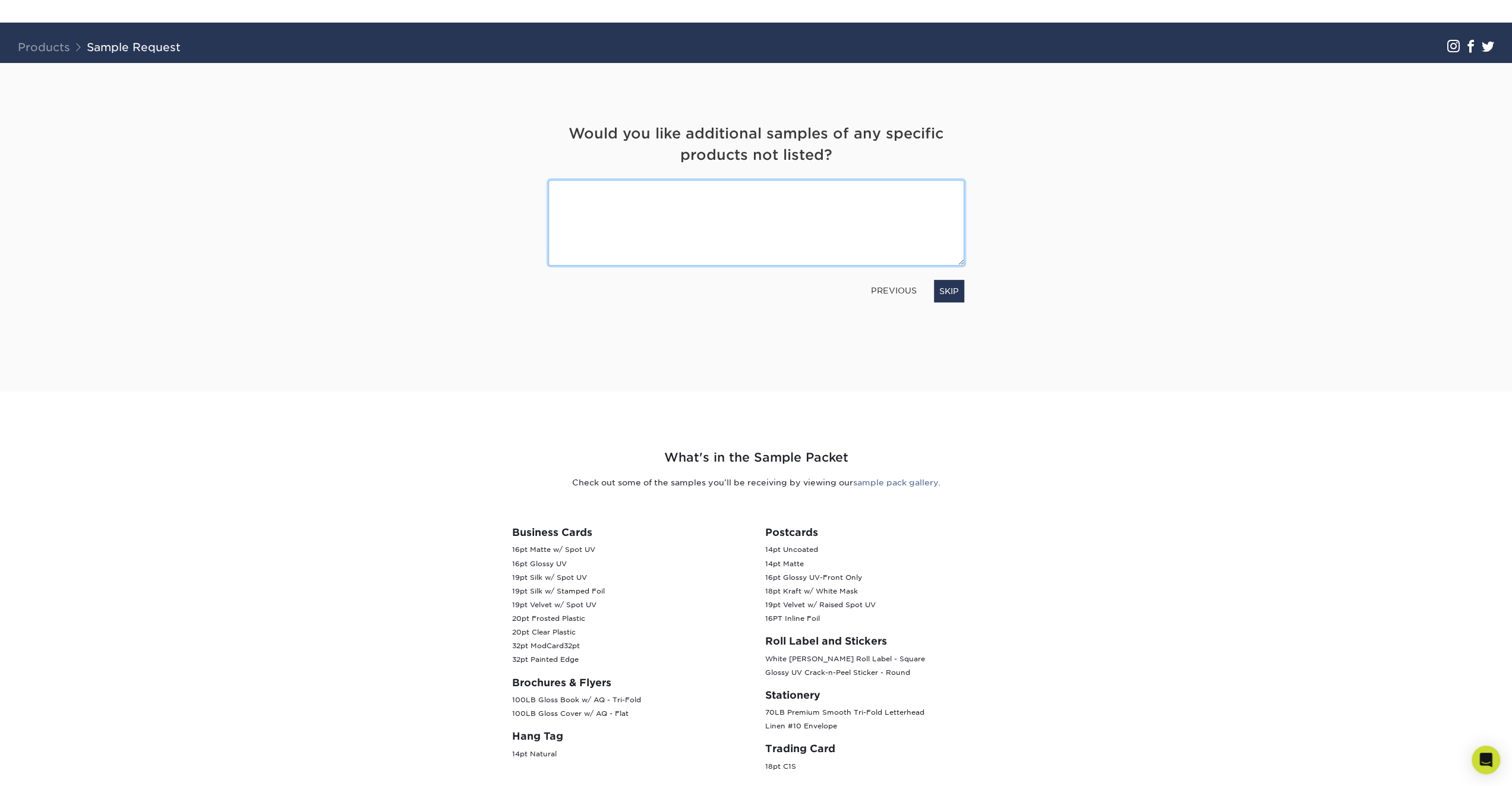
scroll to position [119, 0]
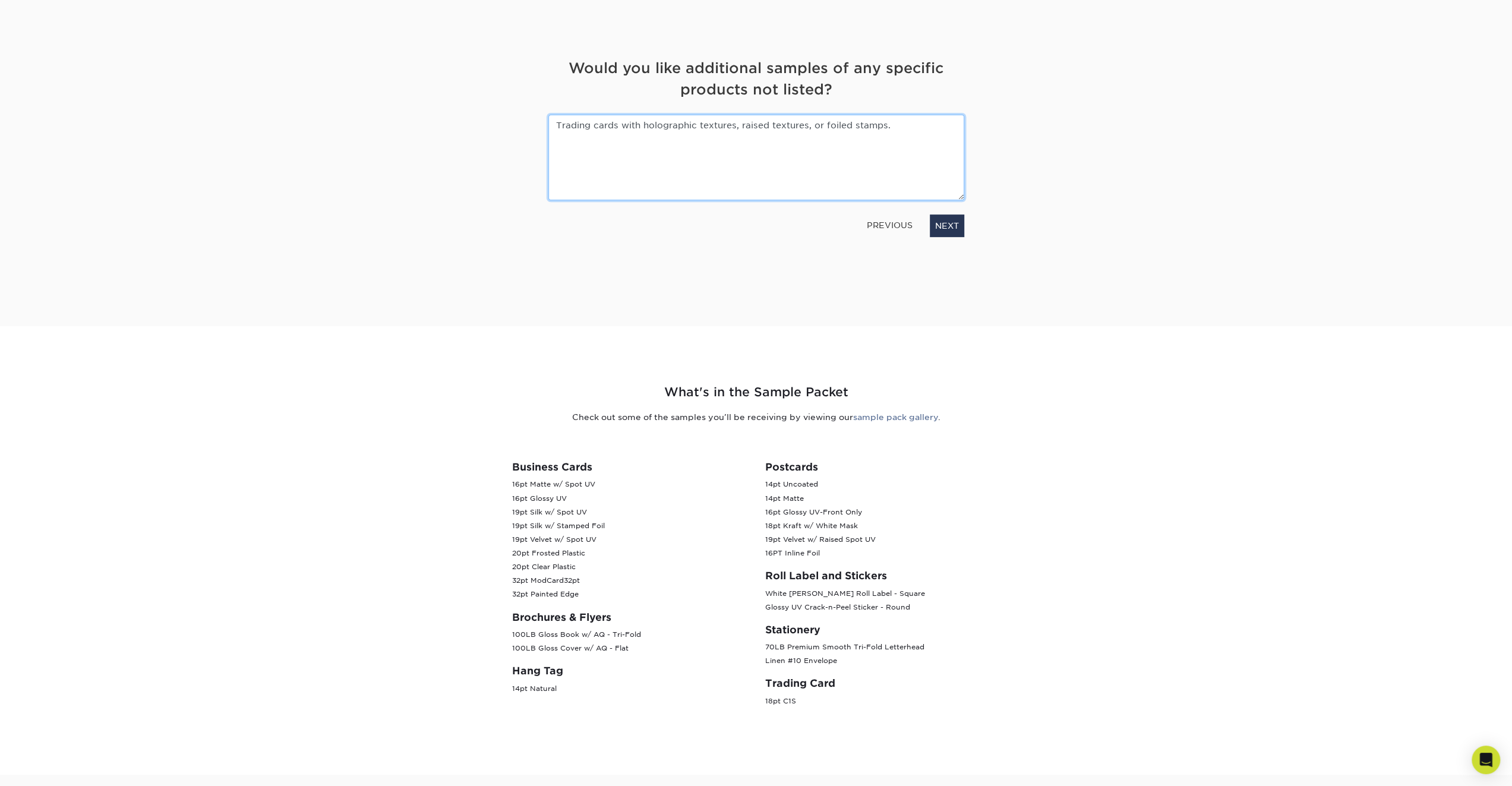
click at [552, 127] on textarea "Trading cards with holographic textures, raised textures, or foiled stamps." at bounding box center [756, 157] width 416 height 85
click at [951, 124] on textarea "If possible, trading cards with holographic textures, raised textures, or foile…" at bounding box center [756, 157] width 416 height 85
type textarea "If possible, trading cards with holographic textures, raised textures, or foile…"
click at [948, 230] on link "NEXT" at bounding box center [947, 226] width 35 height 23
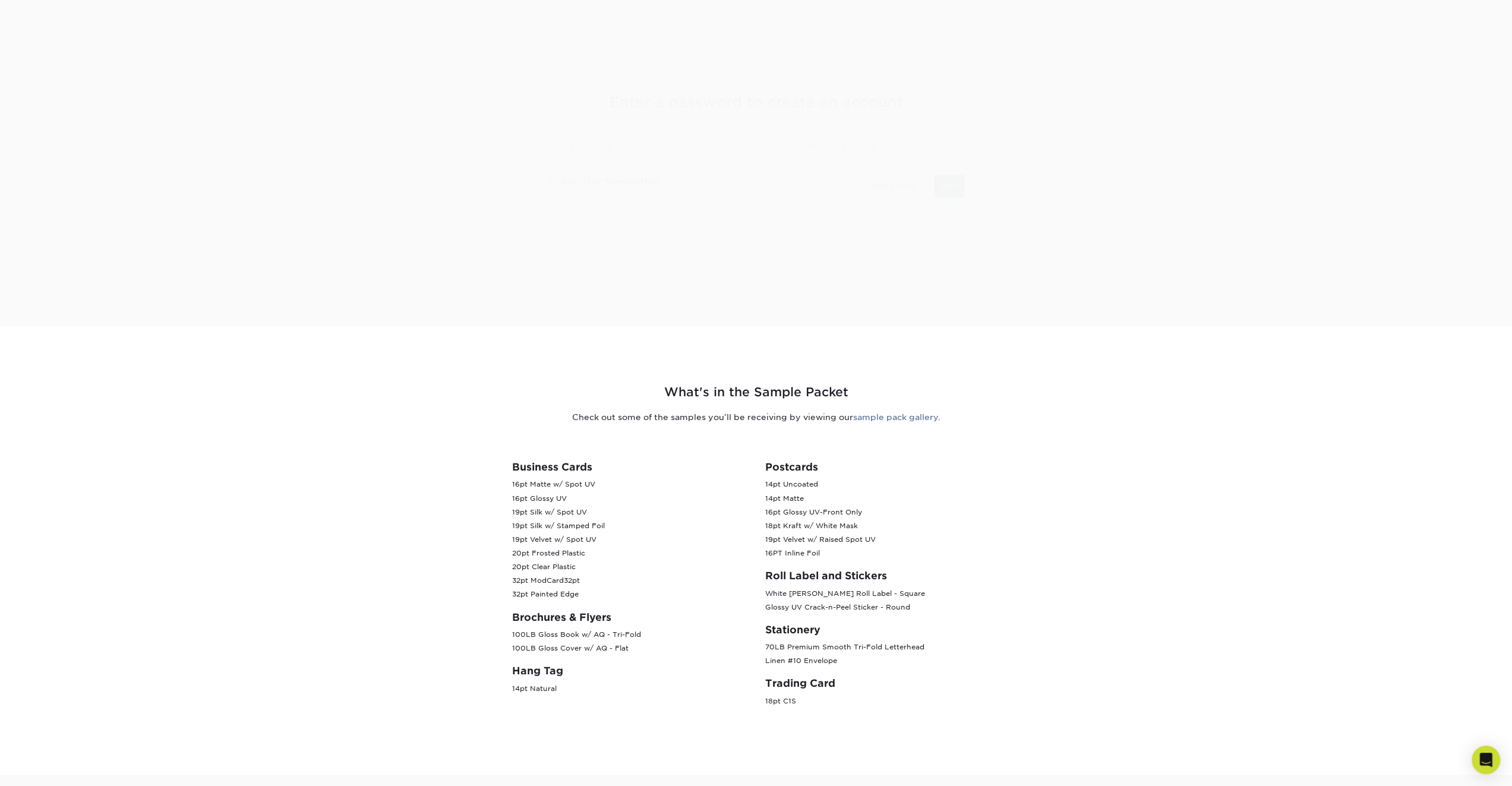
scroll to position [152, 0]
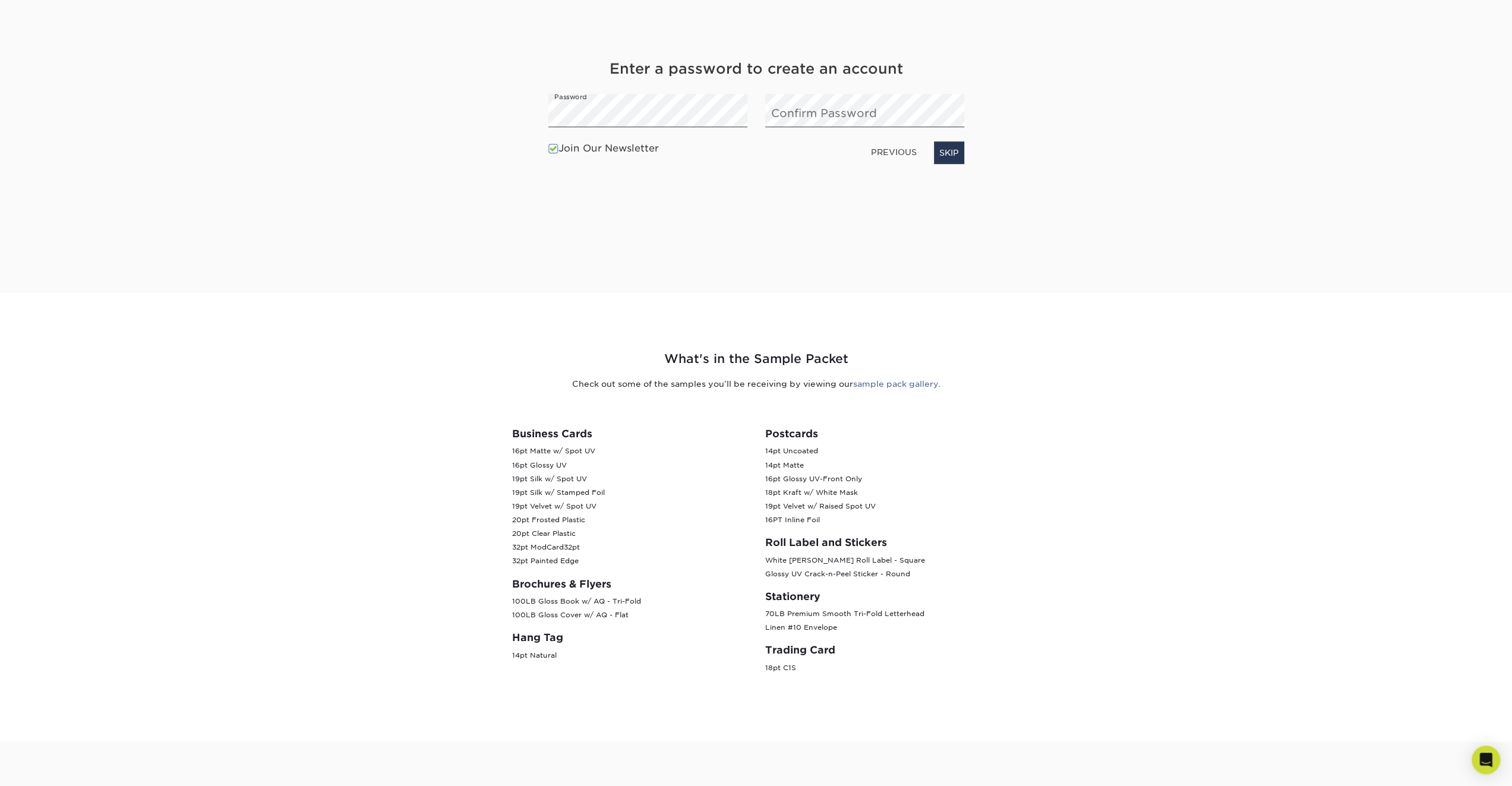
click at [419, 54] on div "Get Your Free Sample Pack See and feel the quality of our most popular products…" at bounding box center [756, 129] width 695 height 329
click at [554, 150] on span at bounding box center [553, 149] width 10 height 11
click at [0, 0] on input "Join Our Newsletter" at bounding box center [0, 0] width 0 height 0
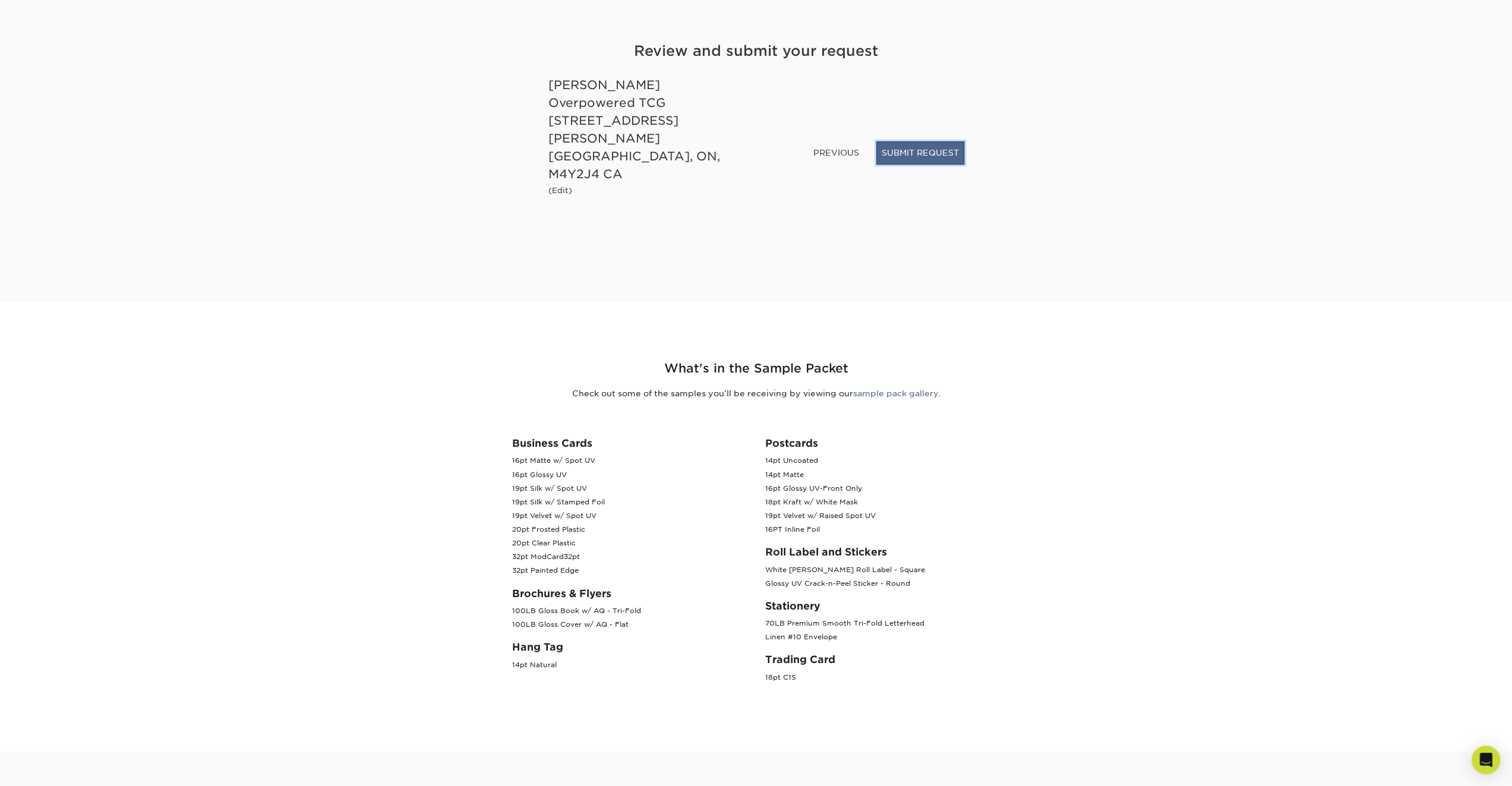
click at [921, 164] on button "SUBMIT REQUEST" at bounding box center [920, 153] width 88 height 23
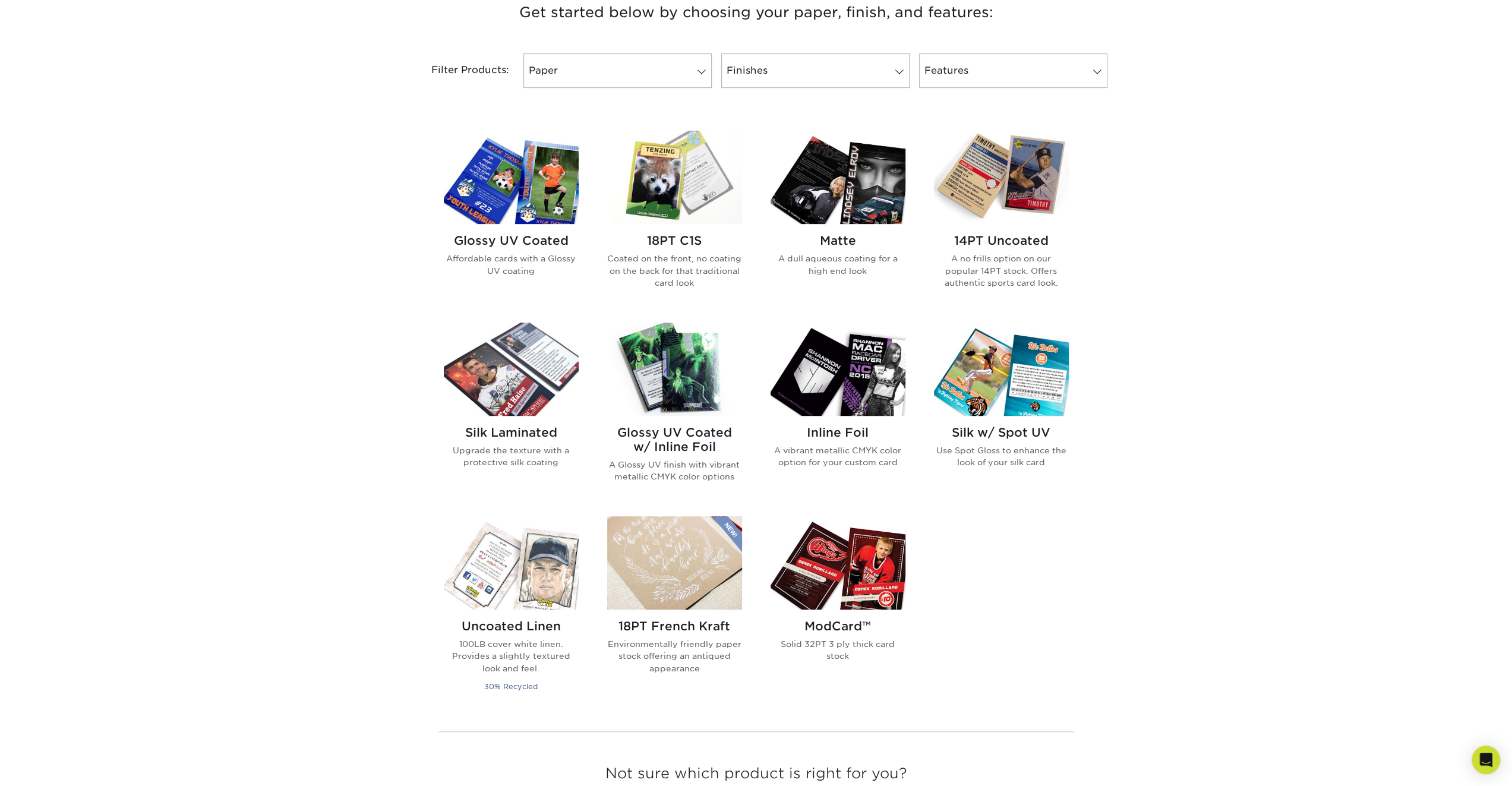
scroll to position [535, 0]
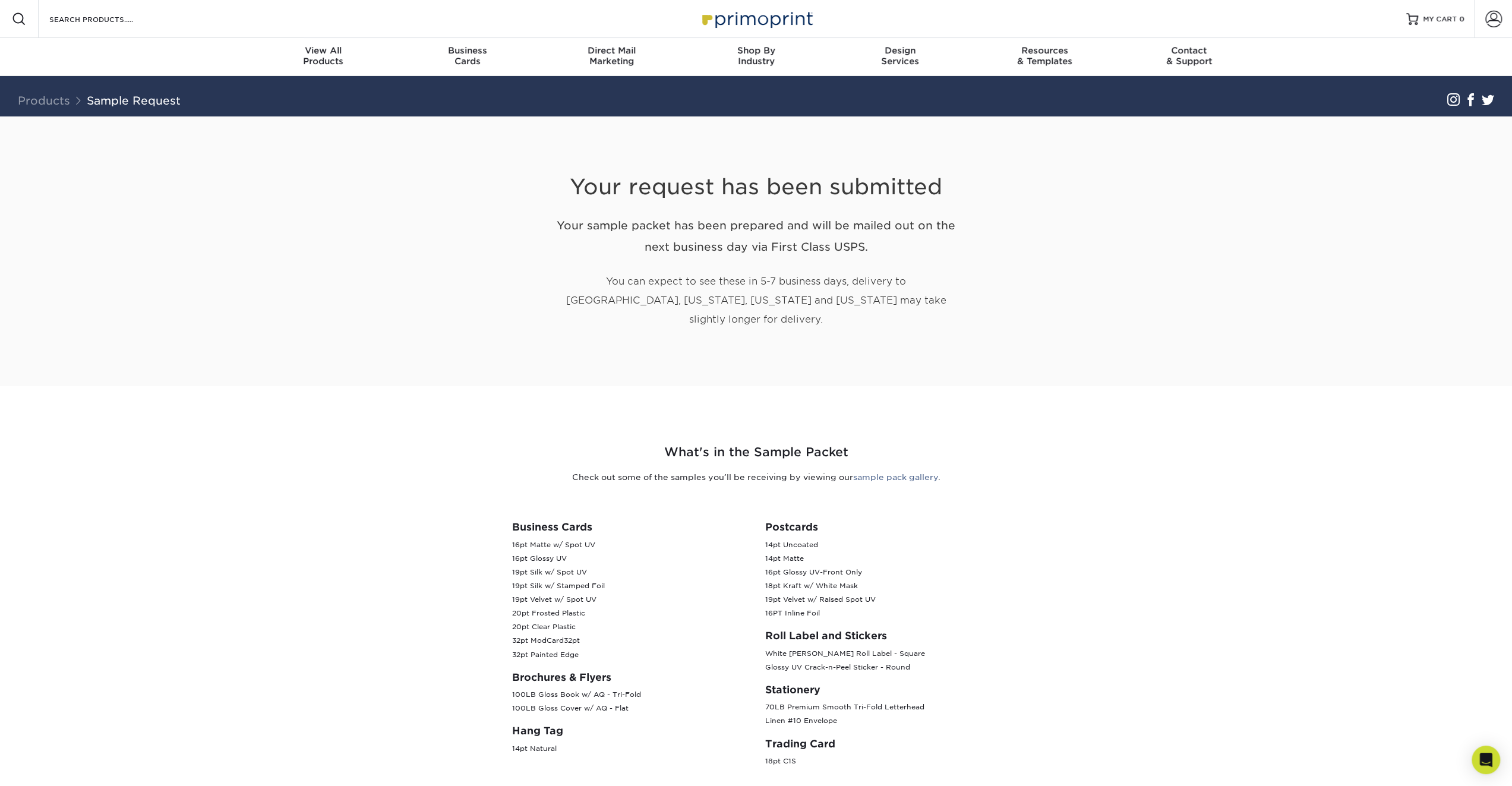
click at [1098, 194] on div "Your request has been submitted Your sample packet has been prepared and will b…" at bounding box center [756, 251] width 695 height 270
